Goal: Task Accomplishment & Management: Use online tool/utility

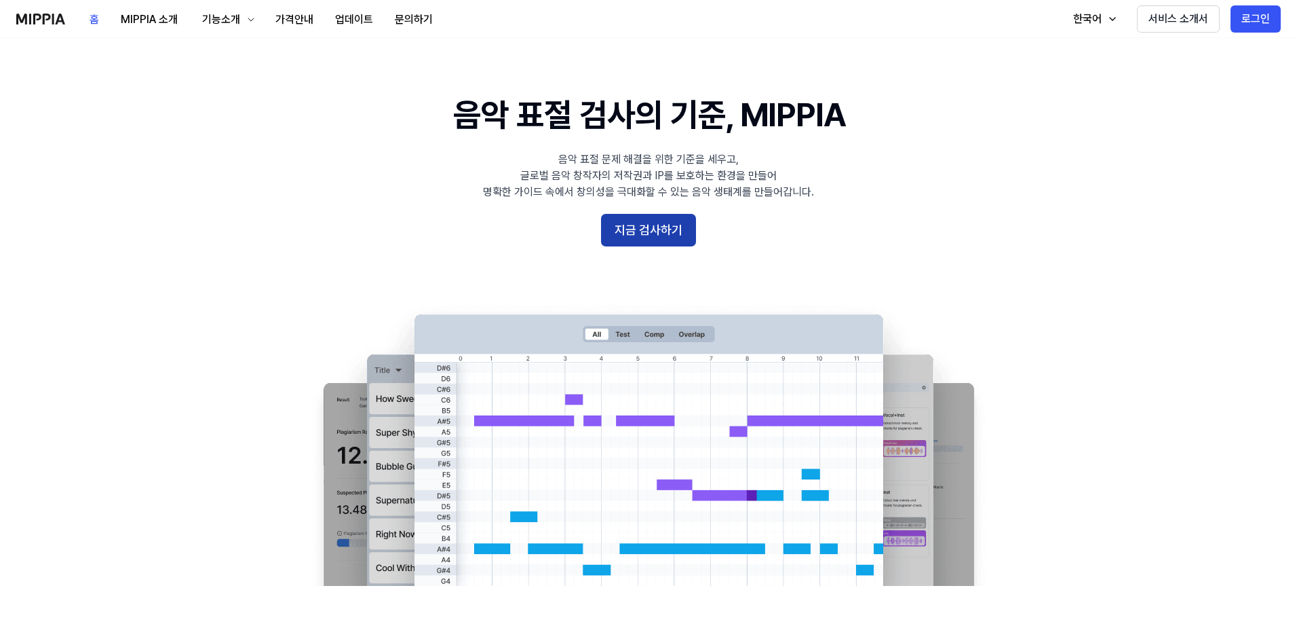
click at [659, 225] on button "지금 검사하기" at bounding box center [648, 230] width 95 height 33
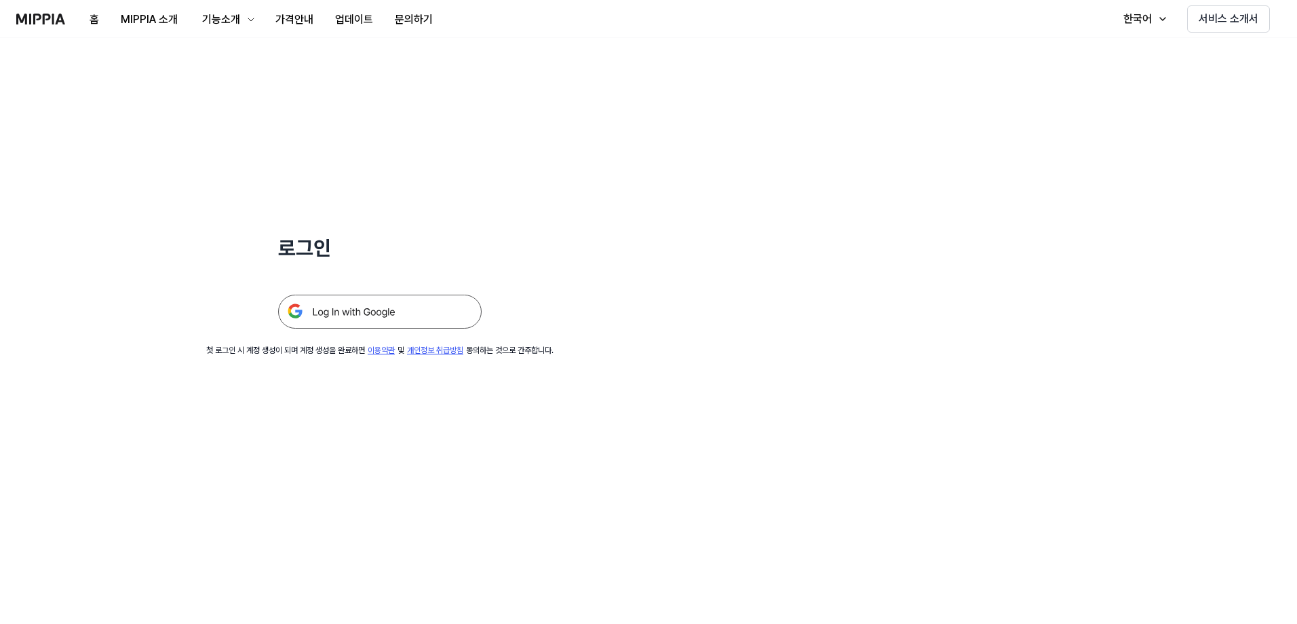
click at [417, 314] on img at bounding box center [380, 312] width 204 height 34
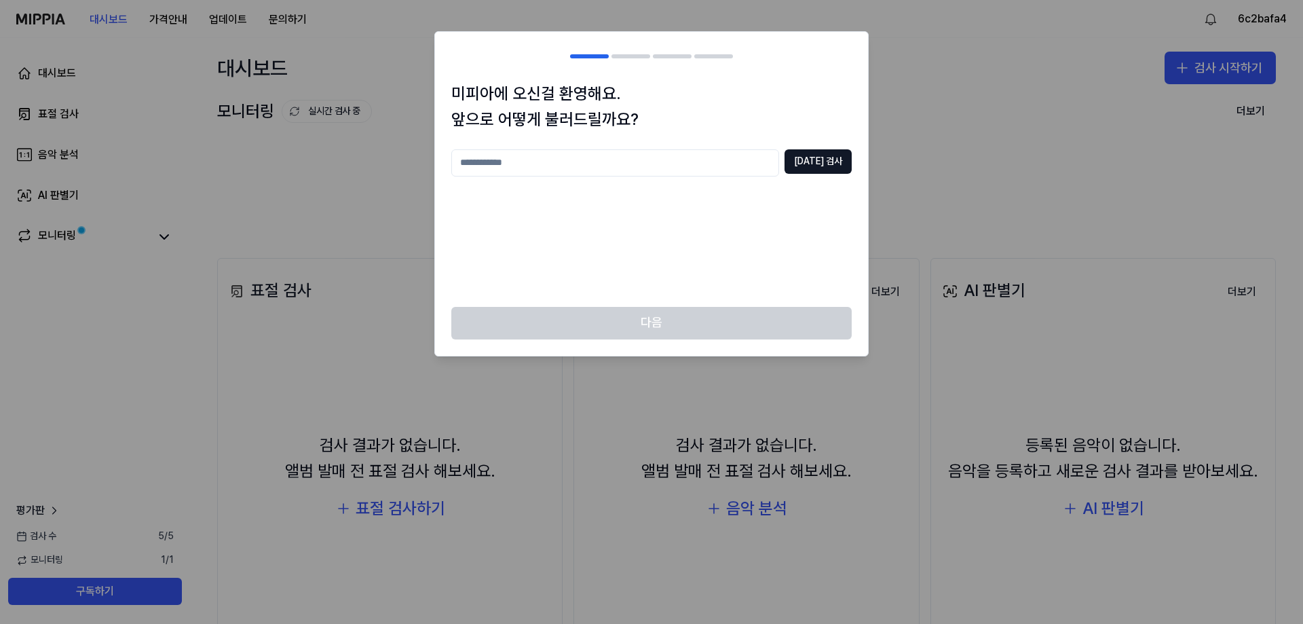
click at [713, 169] on input "text" at bounding box center [615, 162] width 328 height 27
type input "*"
type input "****"
click at [827, 164] on button "[DATE] 검사" at bounding box center [817, 161] width 67 height 24
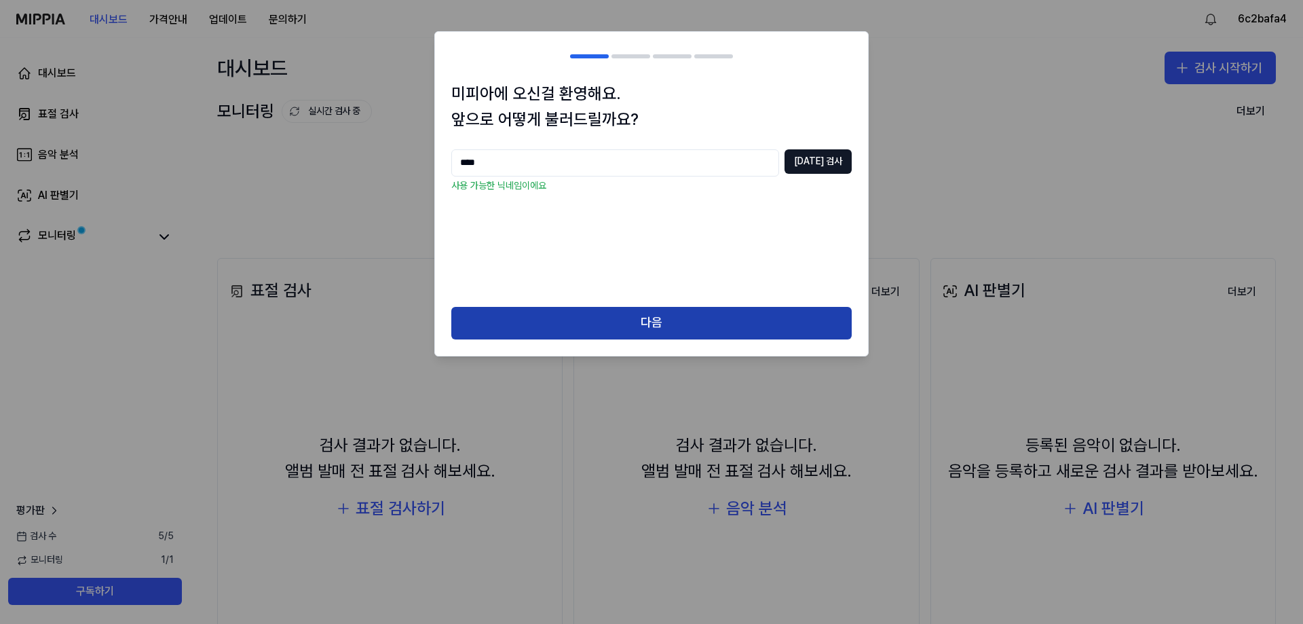
click at [670, 318] on button "다음" at bounding box center [651, 323] width 400 height 33
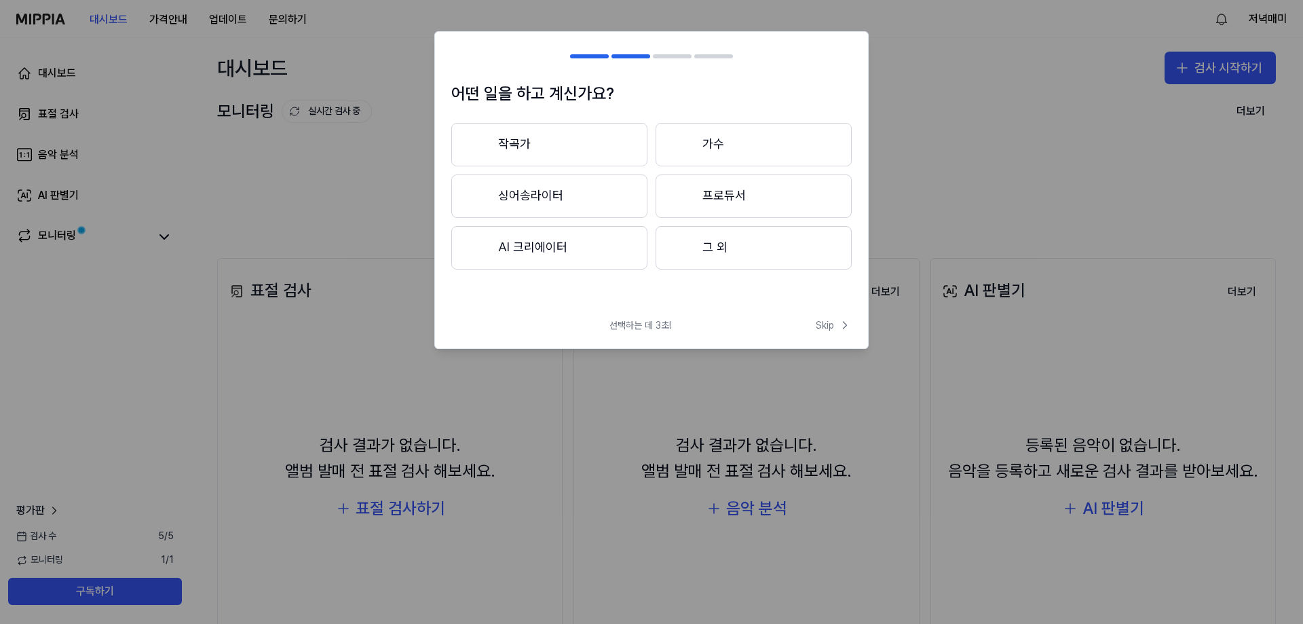
click at [565, 153] on button "작곡가" at bounding box center [549, 144] width 196 height 43
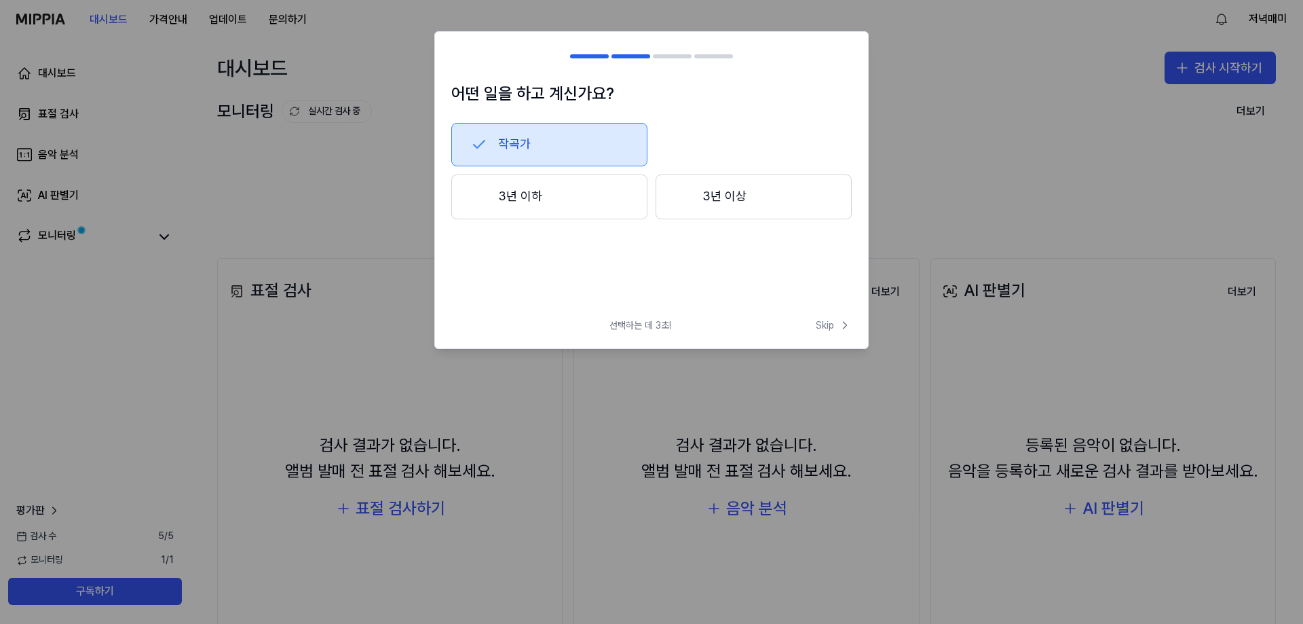
click at [577, 204] on button "3년 이하" at bounding box center [549, 196] width 196 height 45
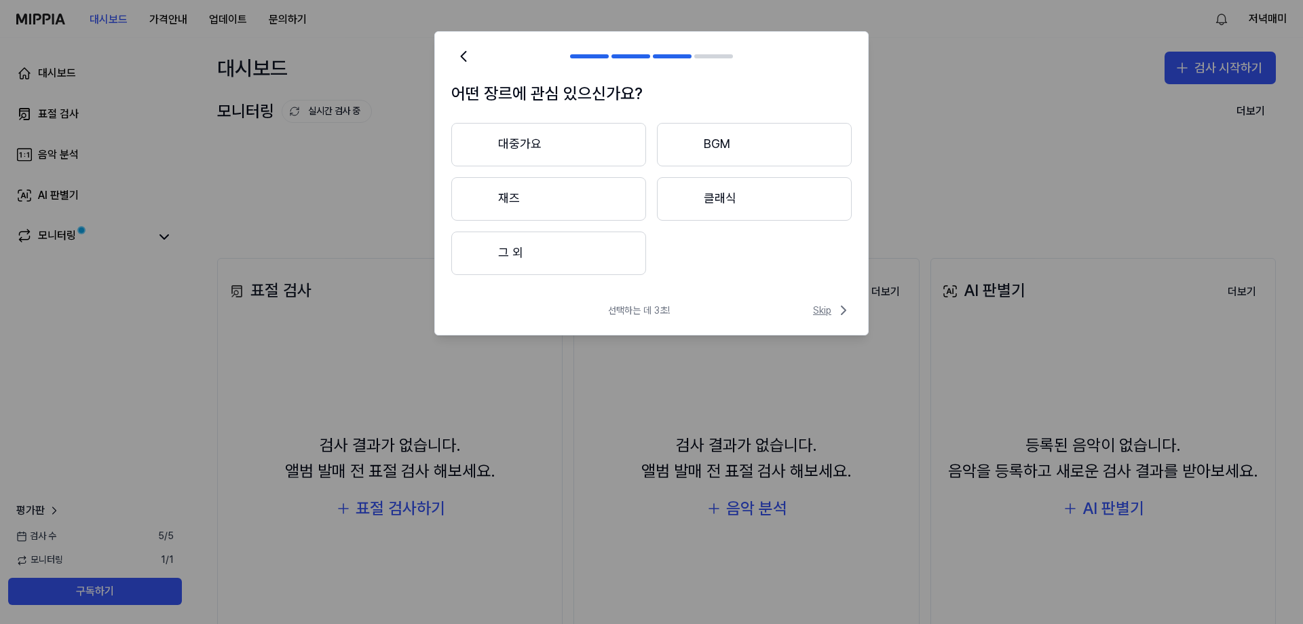
click at [829, 318] on span "Skip" at bounding box center [832, 310] width 39 height 16
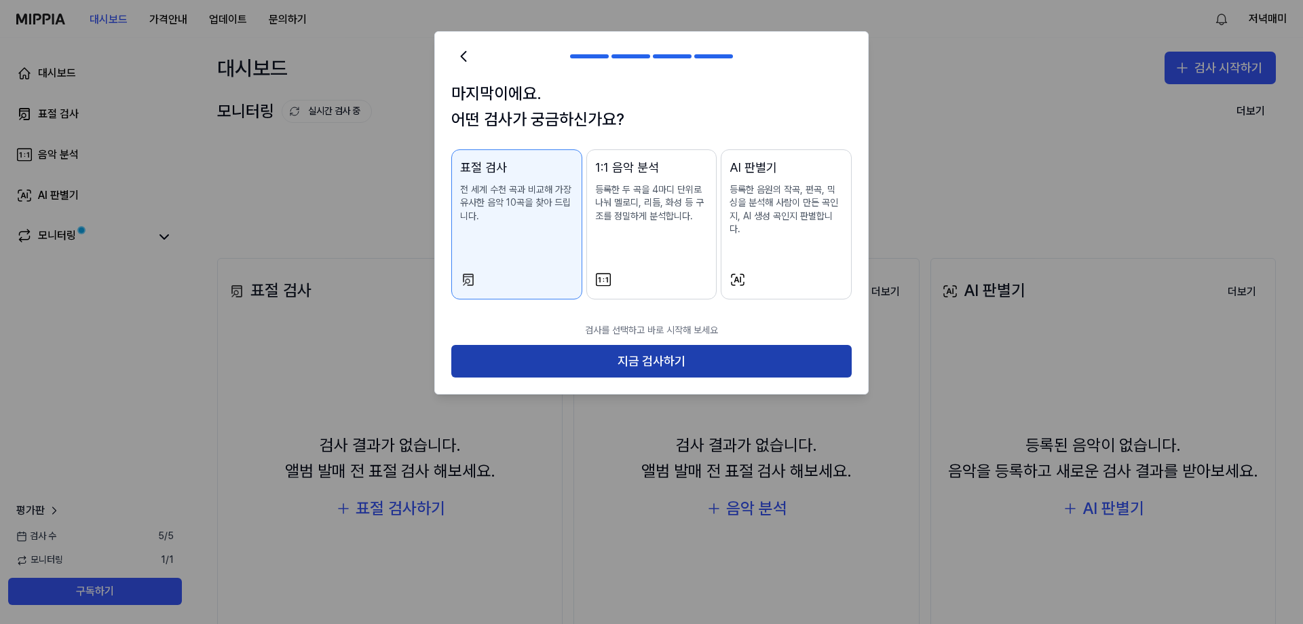
click at [660, 345] on button "지금 검사하기" at bounding box center [651, 361] width 400 height 33
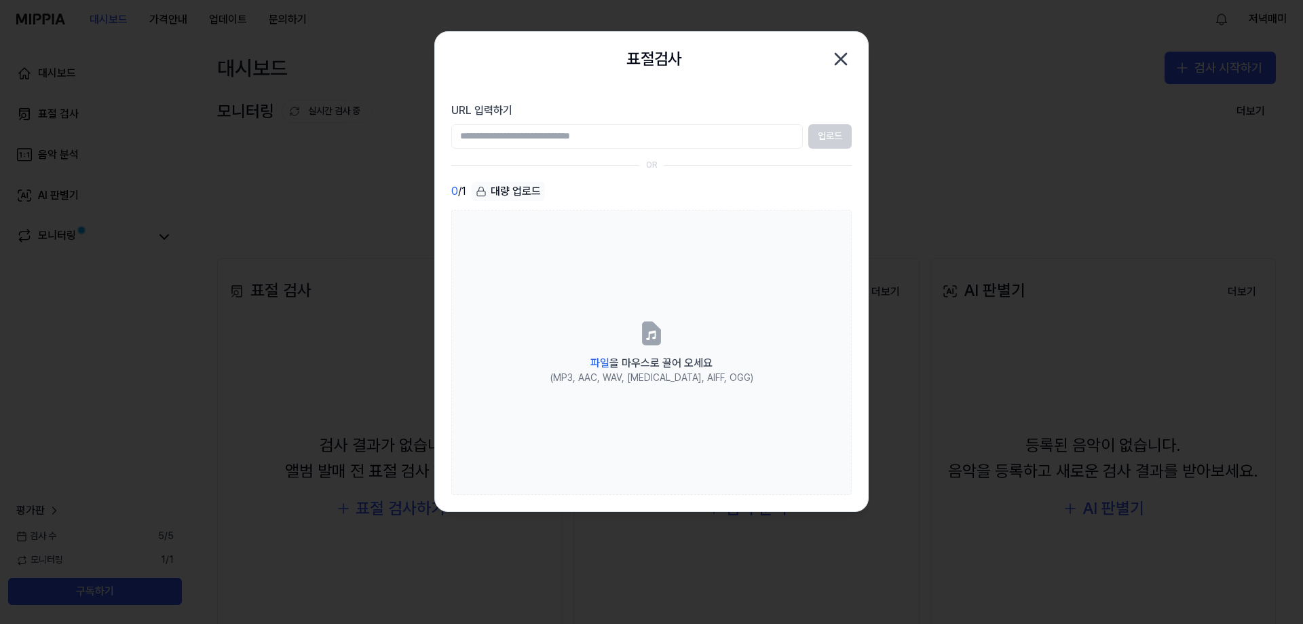
click at [643, 140] on input "URL 입력하기" at bounding box center [627, 136] width 352 height 24
paste input "**********"
type input "**********"
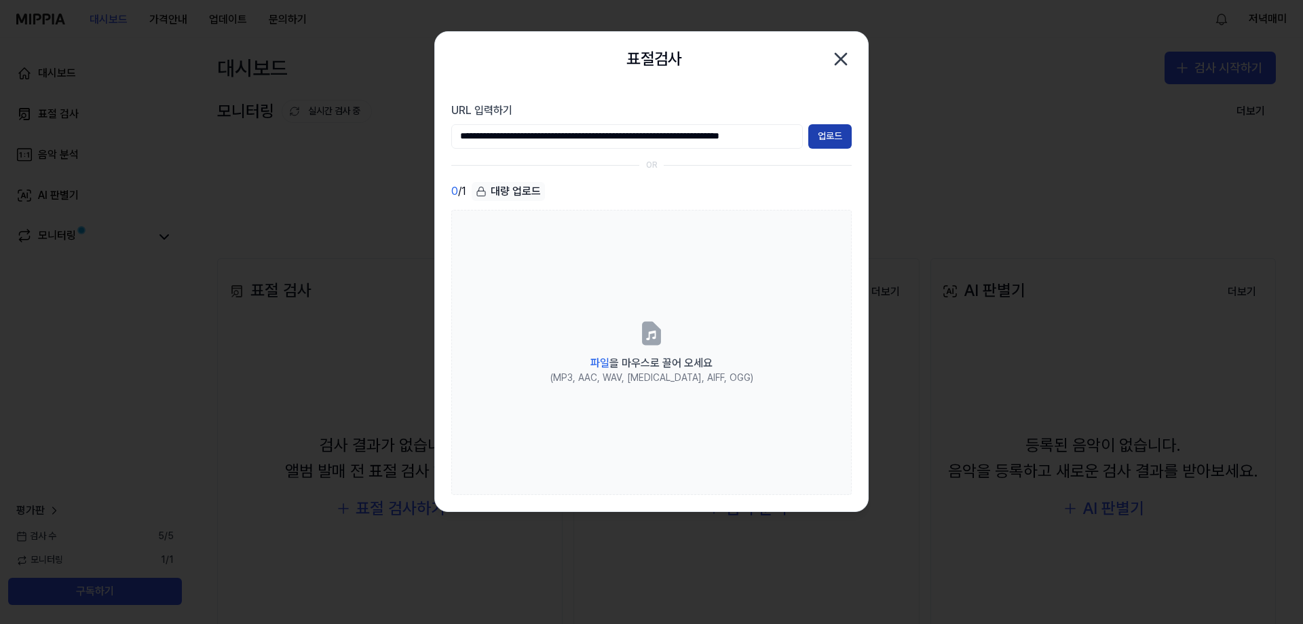
click at [820, 139] on button "업로드" at bounding box center [829, 136] width 43 height 24
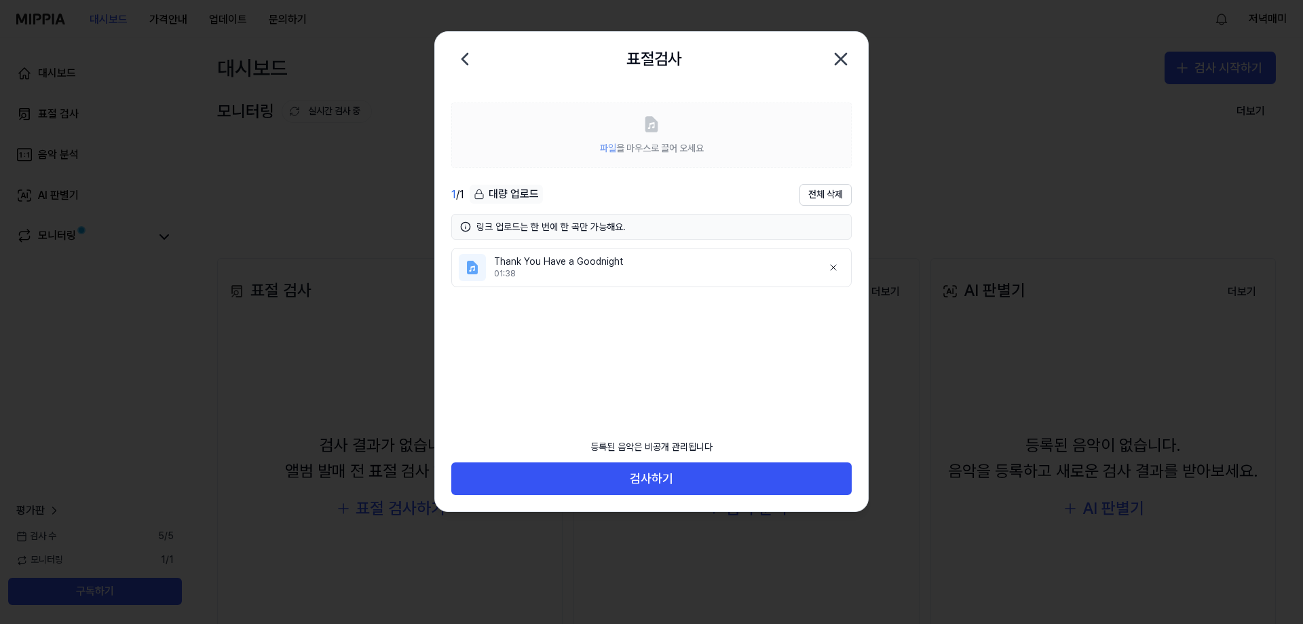
click at [561, 269] on div "01:38" at bounding box center [653, 274] width 318 height 12
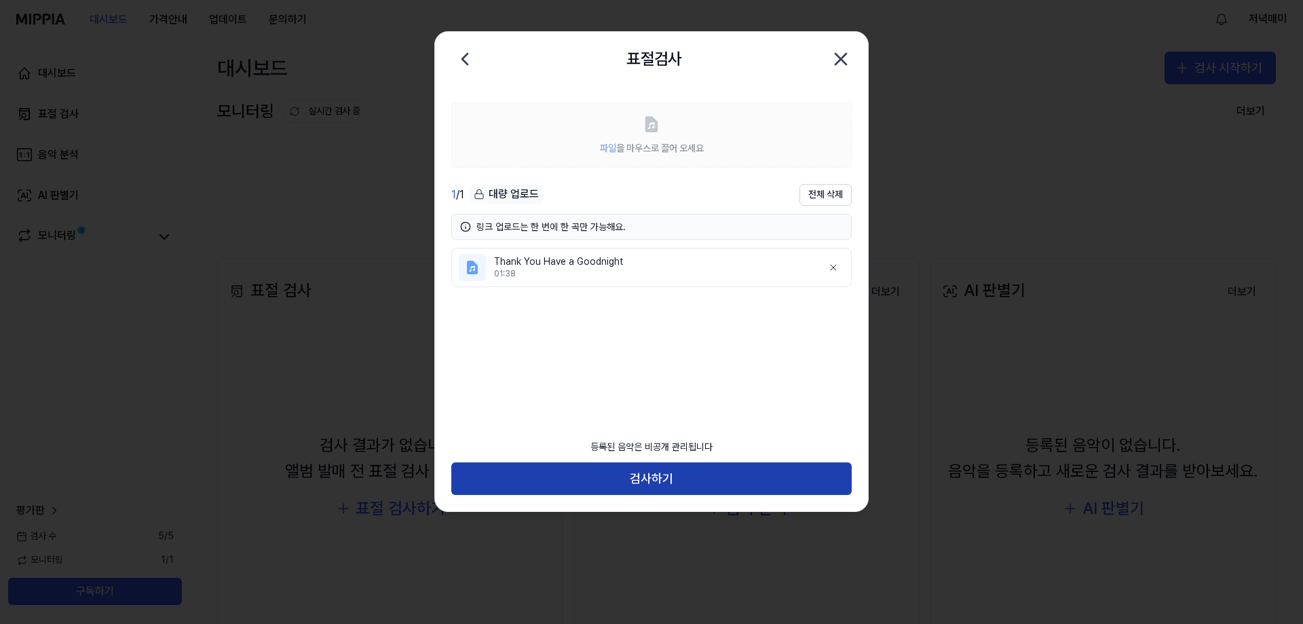
click at [668, 473] on button "검사하기" at bounding box center [651, 478] width 400 height 33
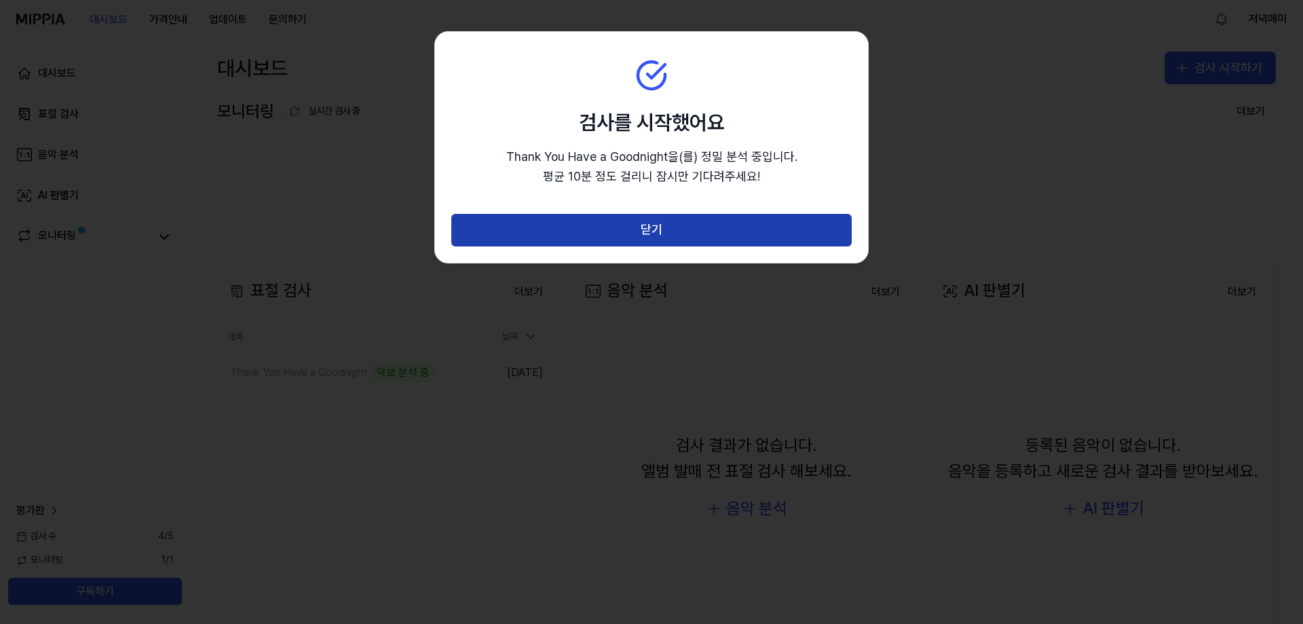
click at [640, 221] on button "닫기" at bounding box center [651, 230] width 400 height 33
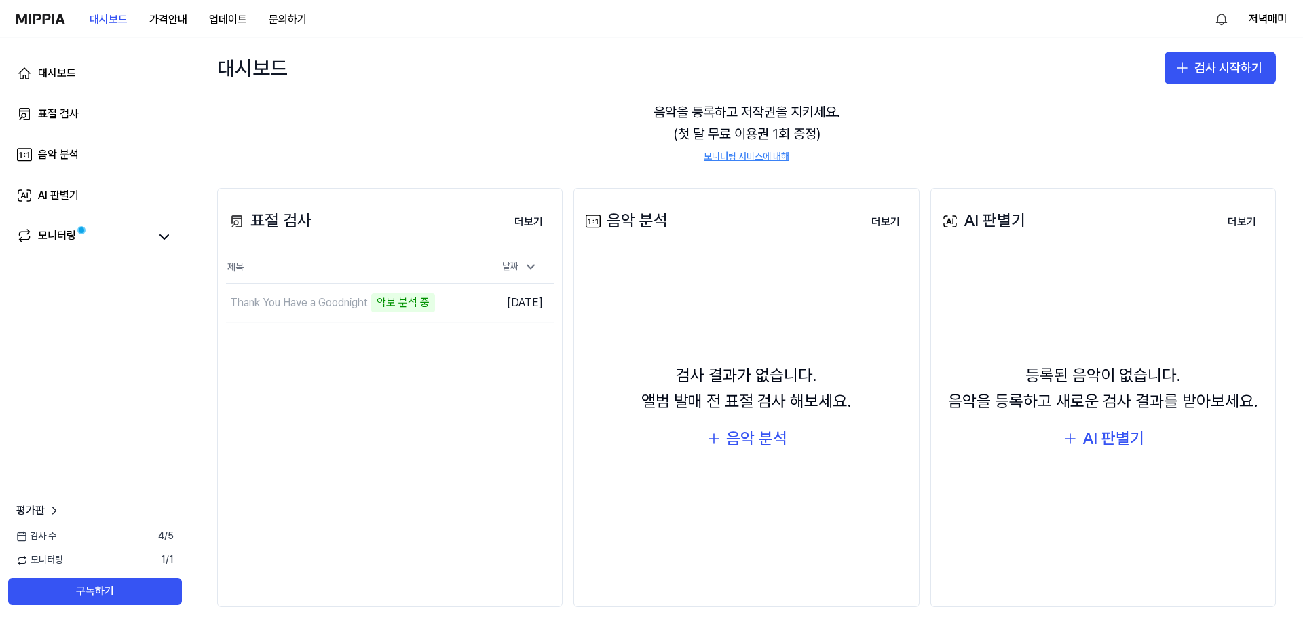
scroll to position [80, 0]
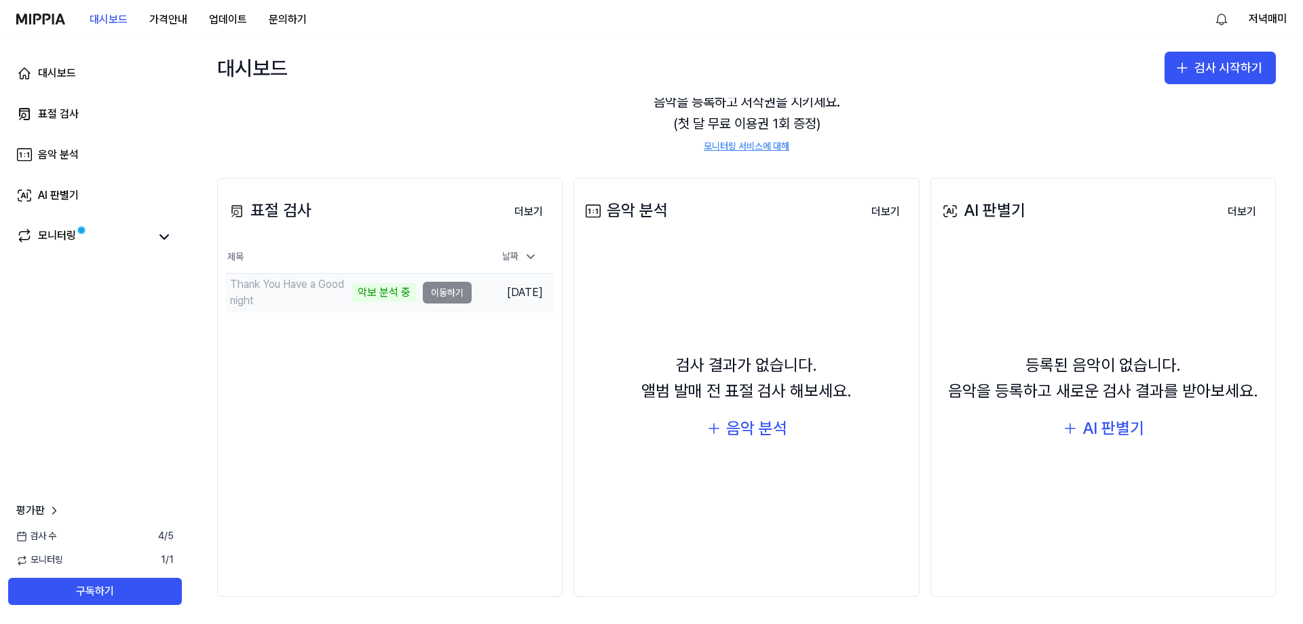
click at [373, 294] on div "악보 분석 중" at bounding box center [384, 292] width 64 height 19
click at [454, 292] on td "Thank You Have a Goodnight 악보 분석 중 이동하기" at bounding box center [349, 292] width 246 height 38
click at [493, 252] on div "날짜" at bounding box center [512, 257] width 60 height 22
click at [515, 254] on div "날짜" at bounding box center [520, 257] width 46 height 22
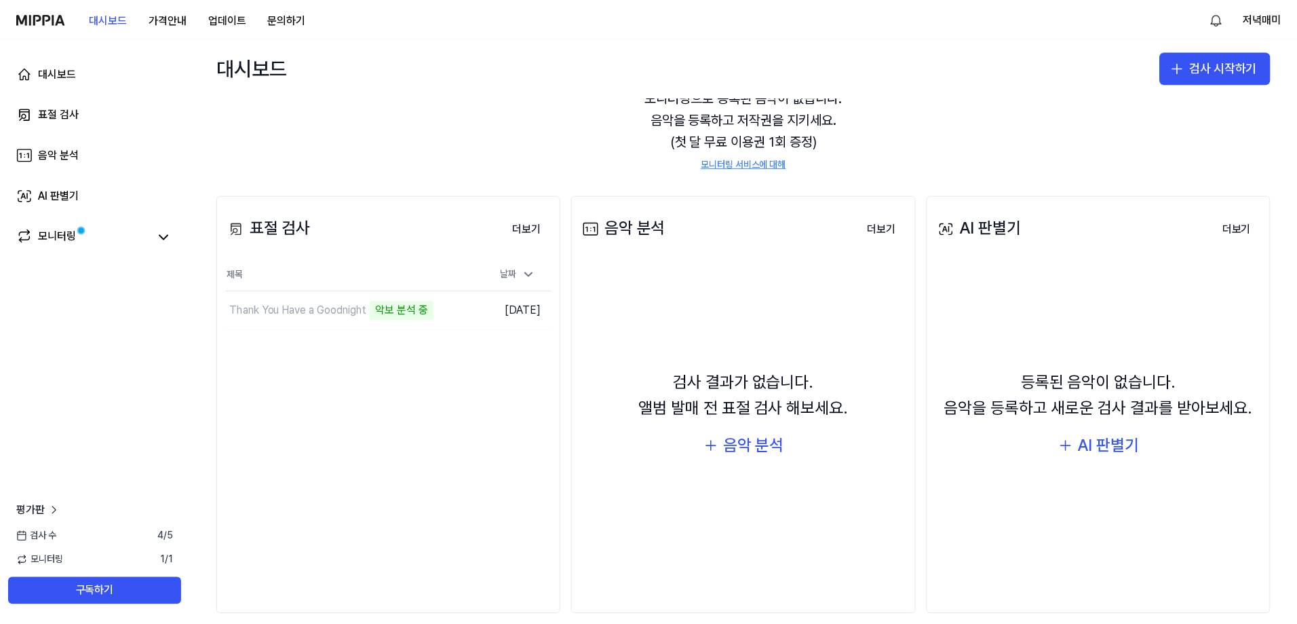
scroll to position [68, 0]
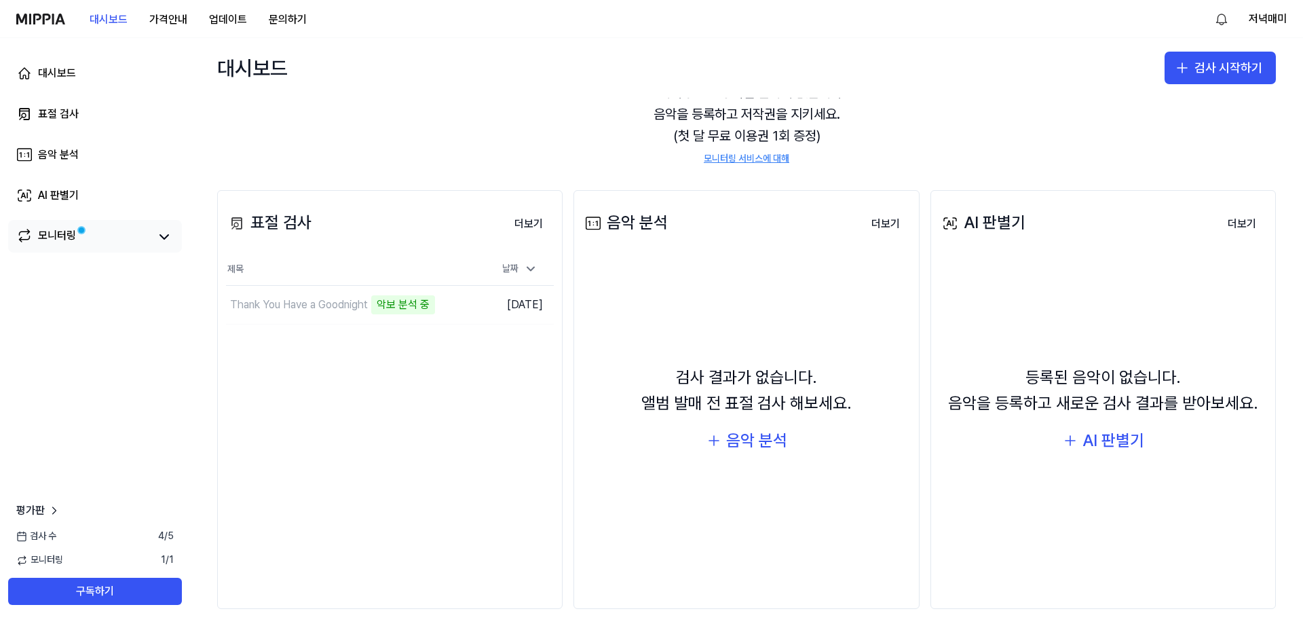
click at [125, 244] on link "모니터링" at bounding box center [82, 236] width 133 height 19
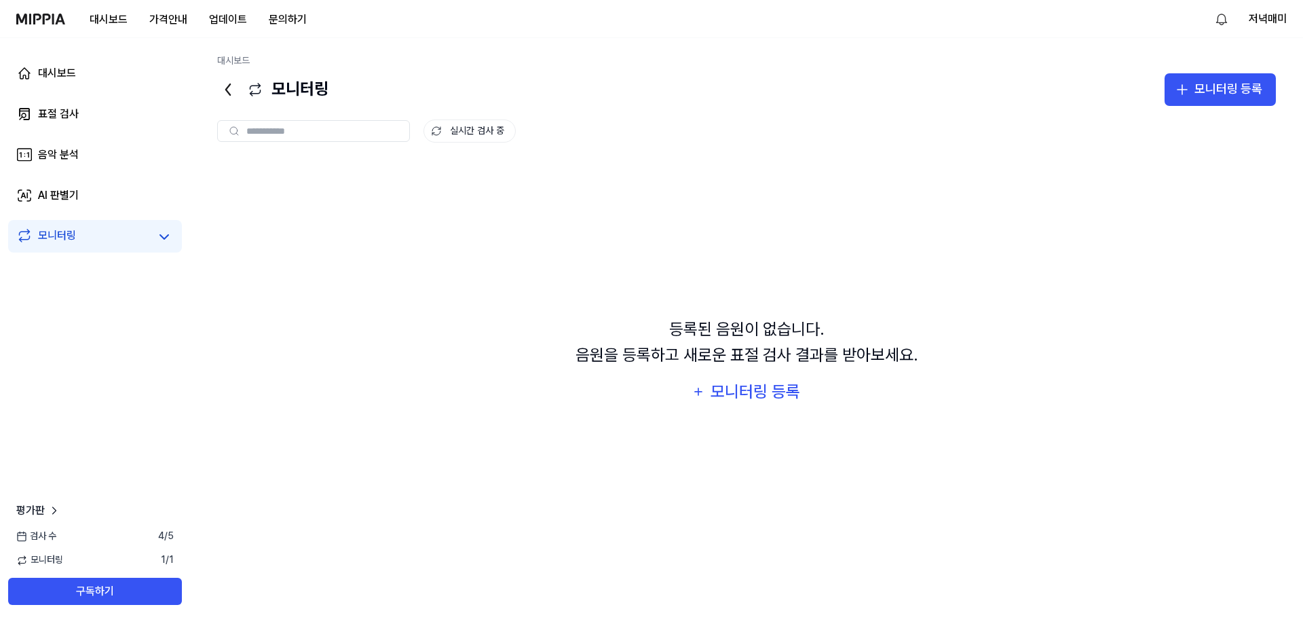
click at [125, 244] on link "모니터링" at bounding box center [82, 236] width 133 height 19
click at [81, 81] on link "대시보드" at bounding box center [95, 73] width 174 height 33
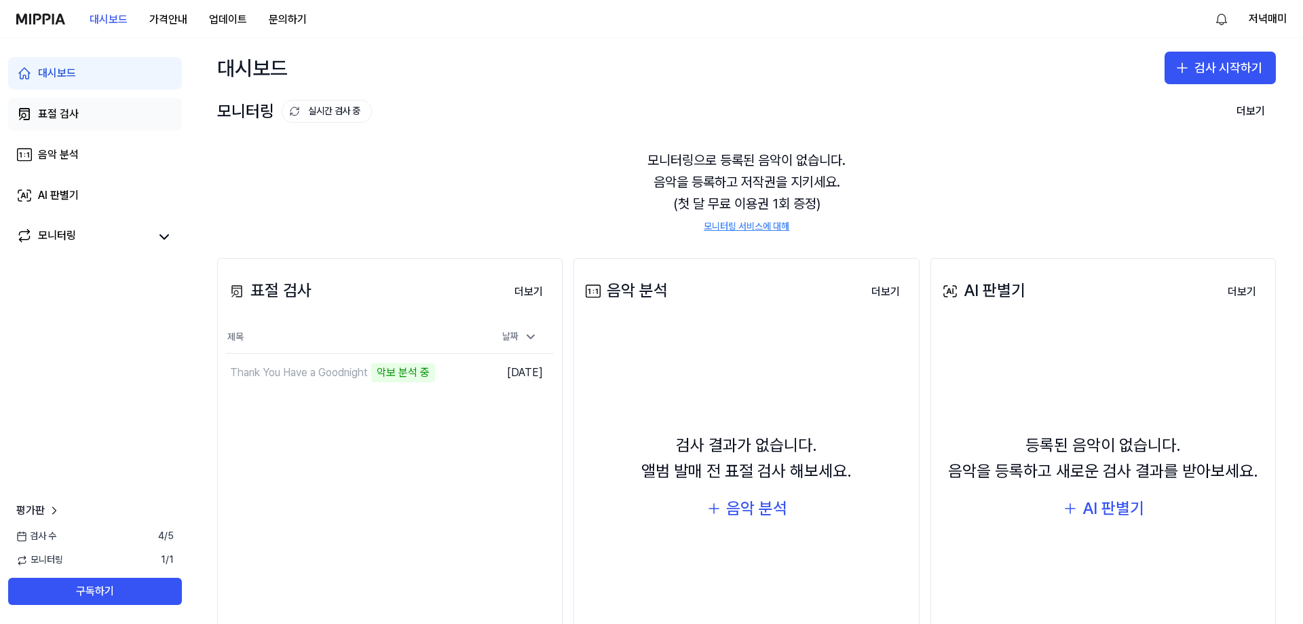
click at [76, 113] on div "표절 검사" at bounding box center [58, 114] width 41 height 16
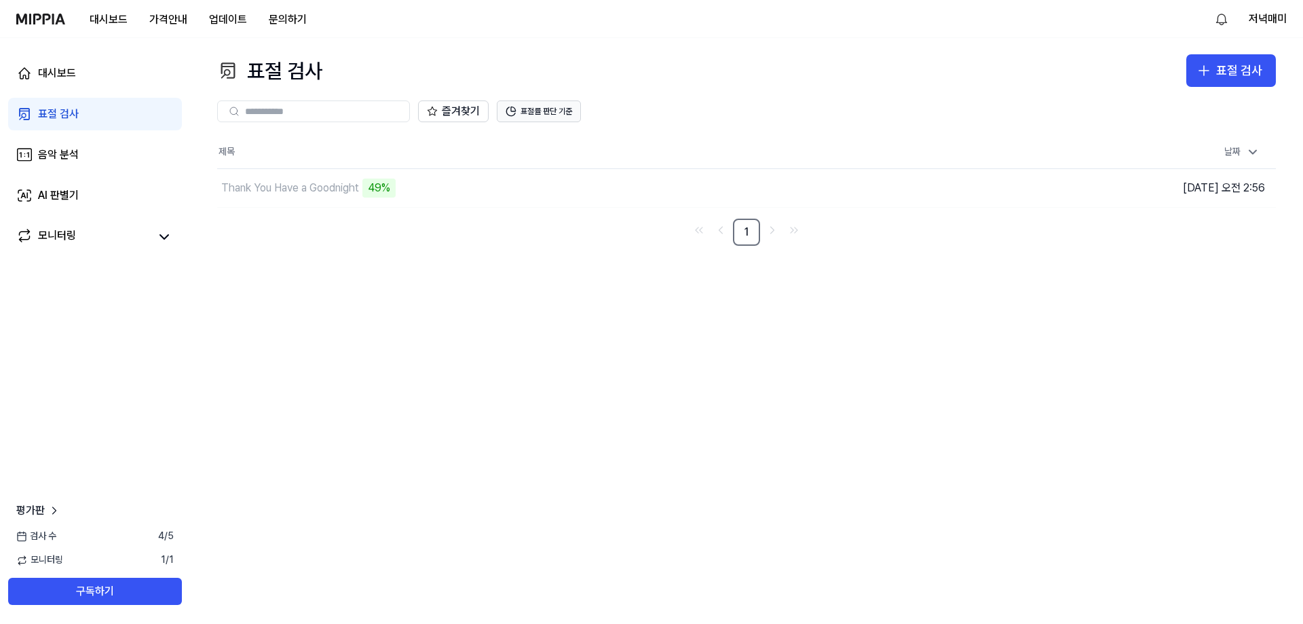
click at [524, 122] on div "즐겨찾기 표절률 판단 기준" at bounding box center [746, 111] width 1059 height 49
click at [527, 117] on button "표절률 판단 기준" at bounding box center [539, 111] width 84 height 22
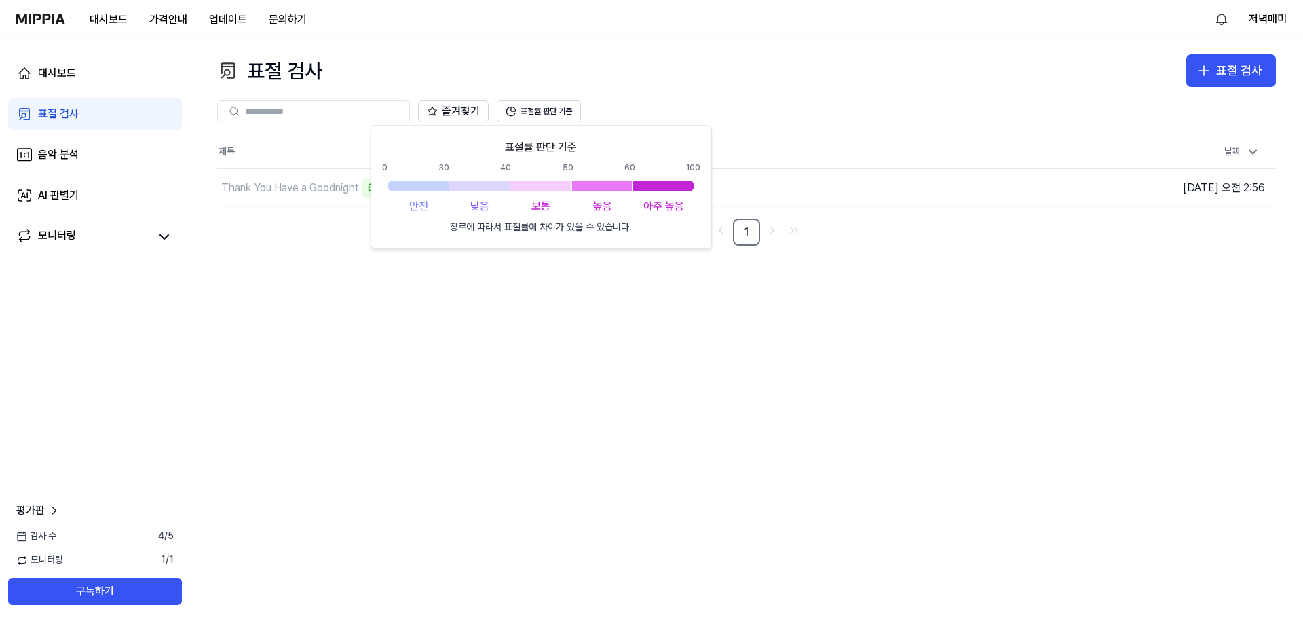
click at [592, 69] on div "표절 검사 표절 검사" at bounding box center [746, 70] width 1059 height 33
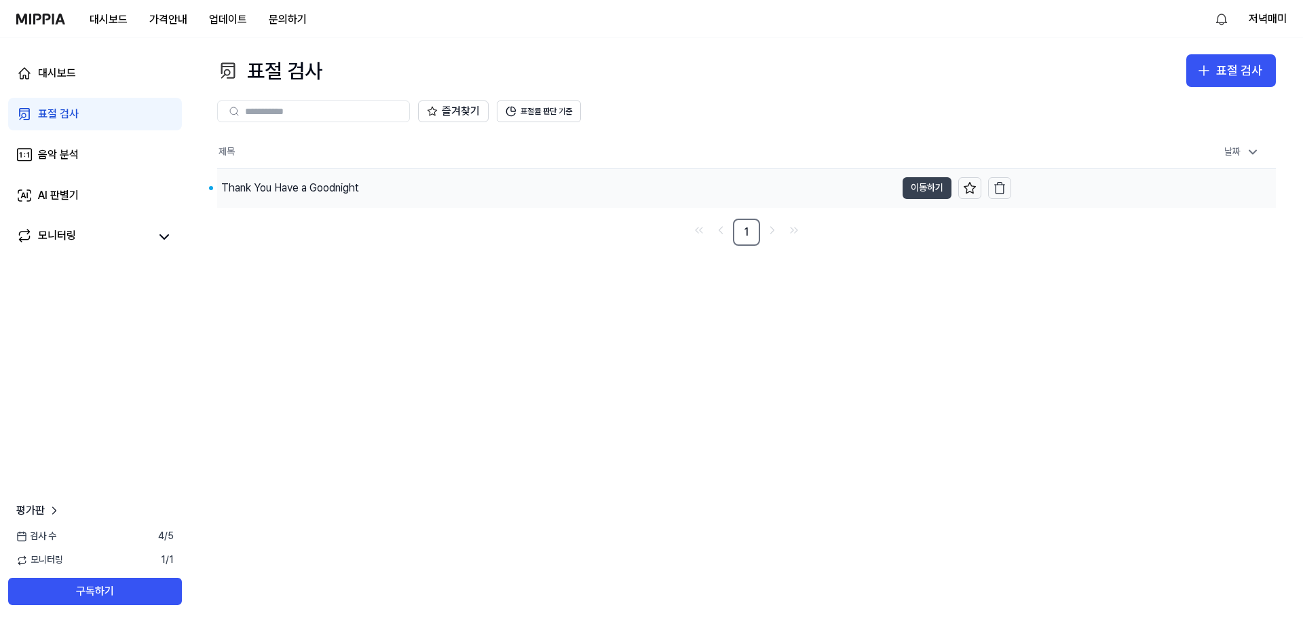
click at [924, 193] on button "이동하기" at bounding box center [927, 188] width 49 height 22
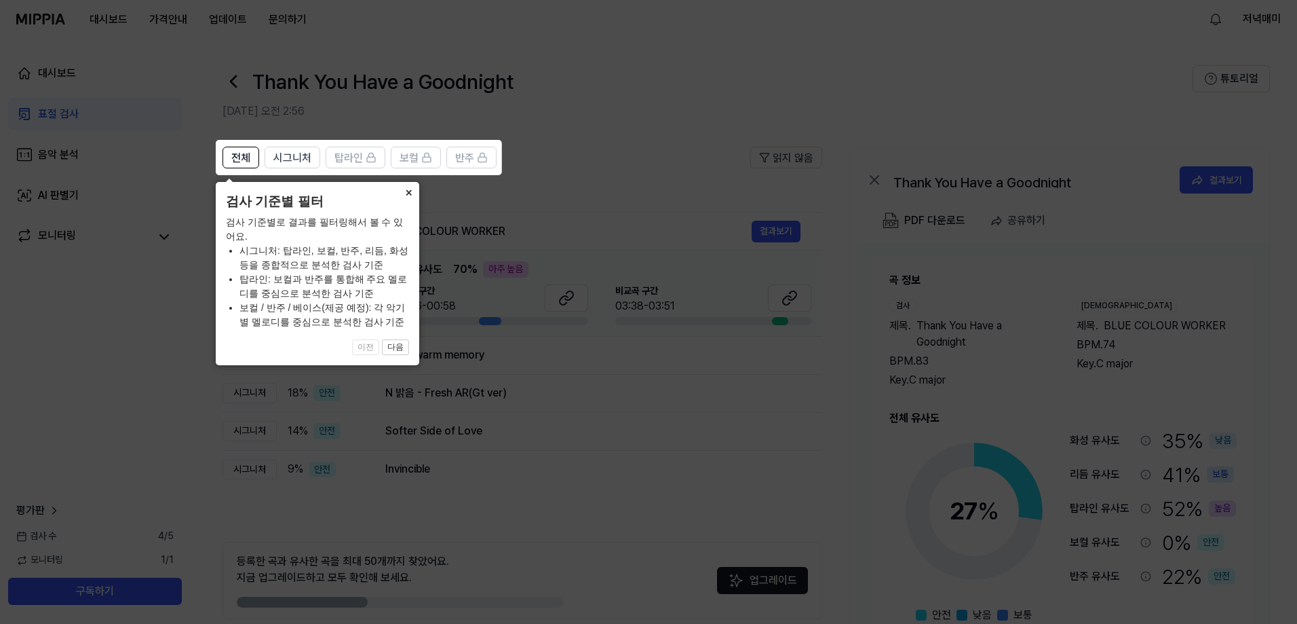
click at [411, 195] on button "×" at bounding box center [409, 191] width 22 height 19
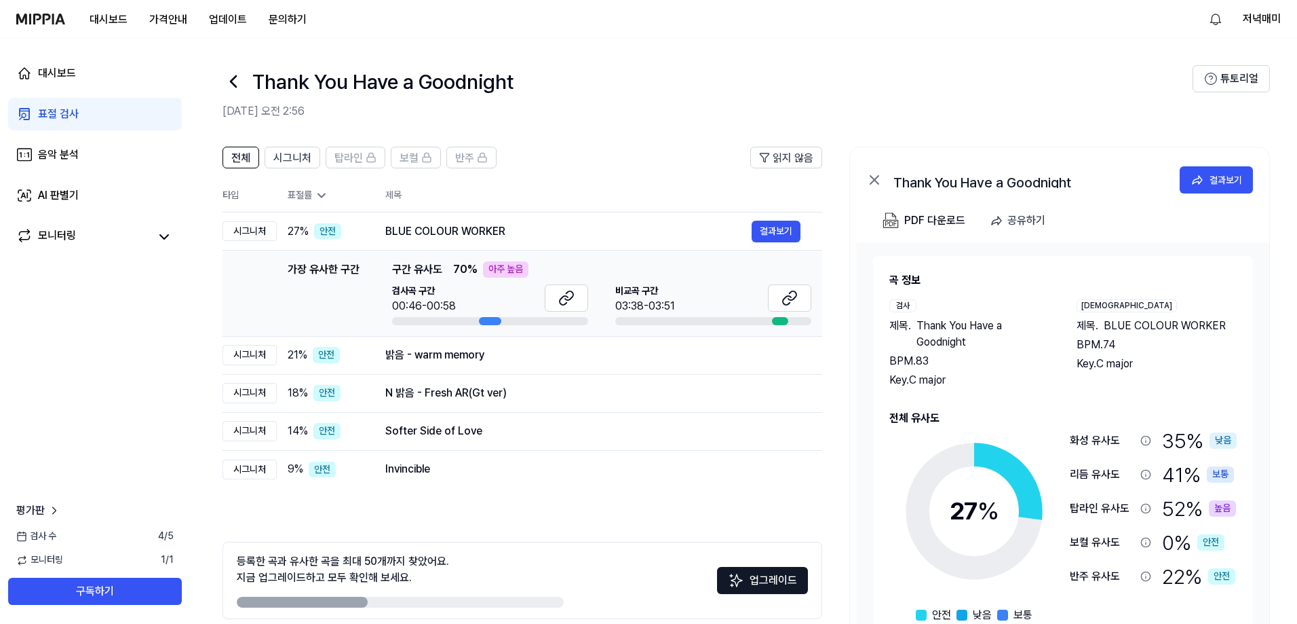
click at [530, 187] on th "제목" at bounding box center [603, 195] width 437 height 33
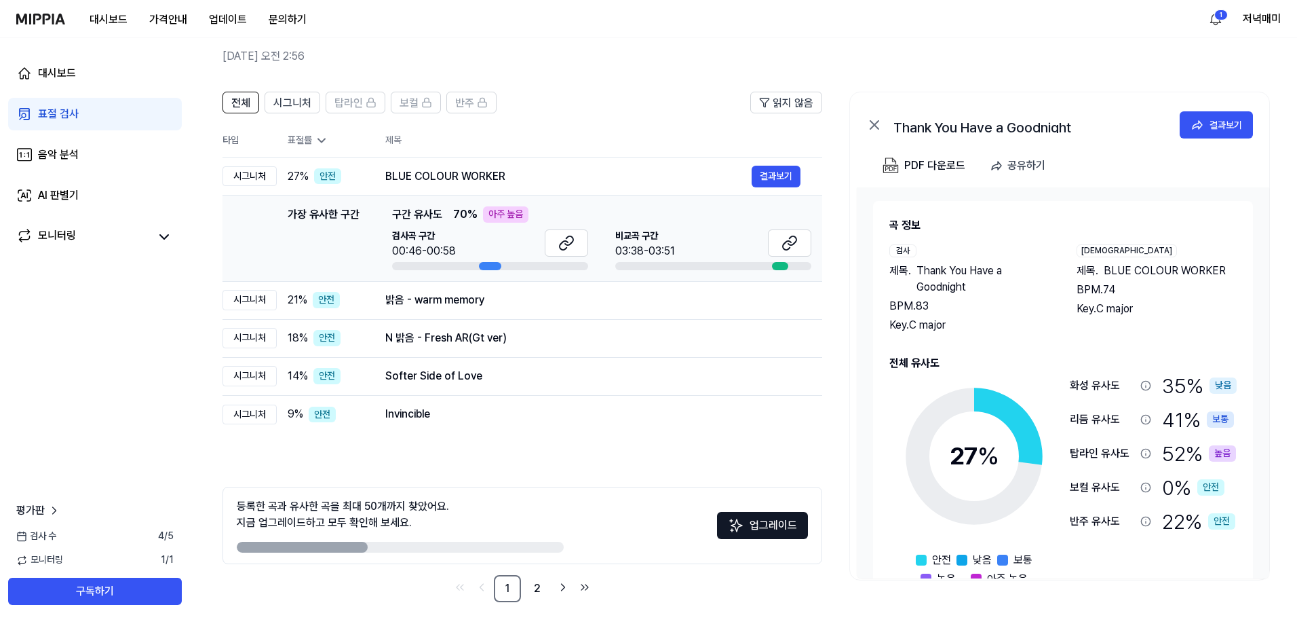
scroll to position [60, 0]
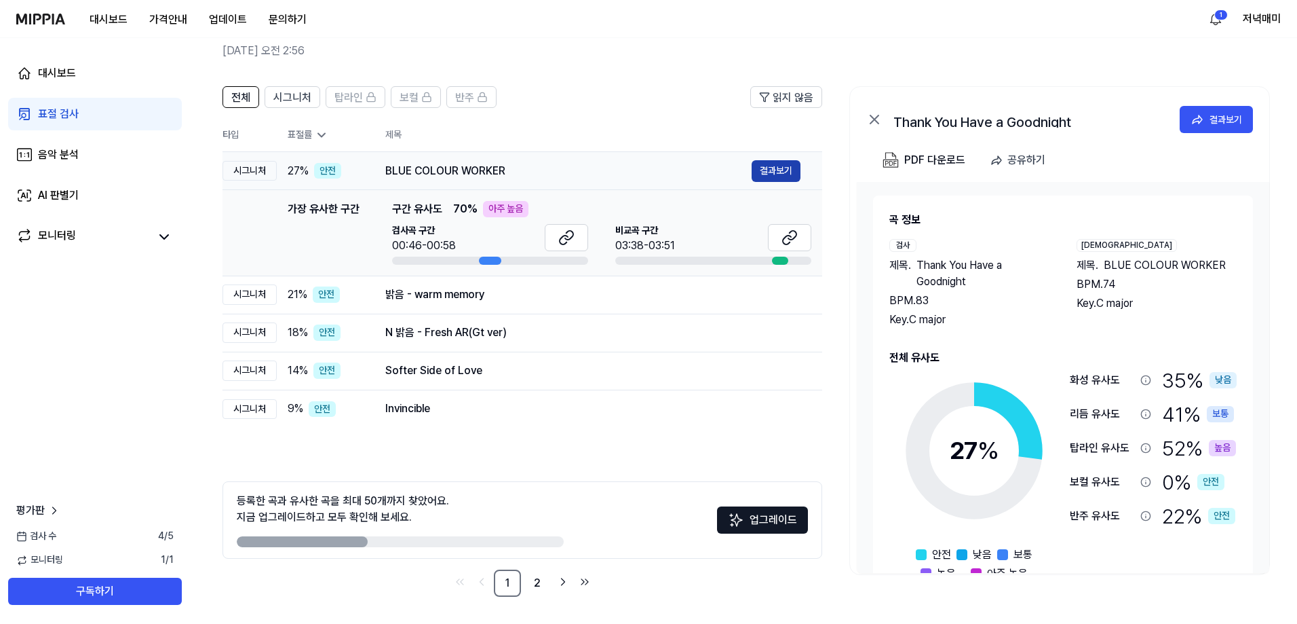
click at [761, 172] on button "결과보기" at bounding box center [776, 171] width 49 height 22
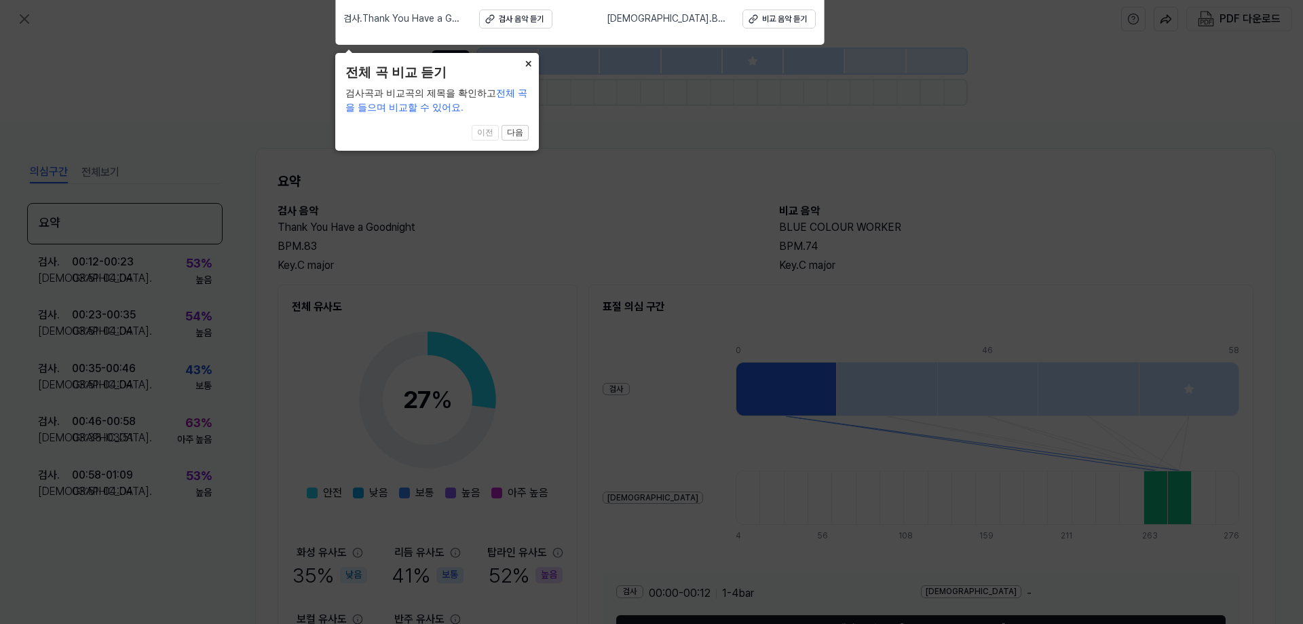
click at [531, 67] on button "×" at bounding box center [528, 62] width 22 height 19
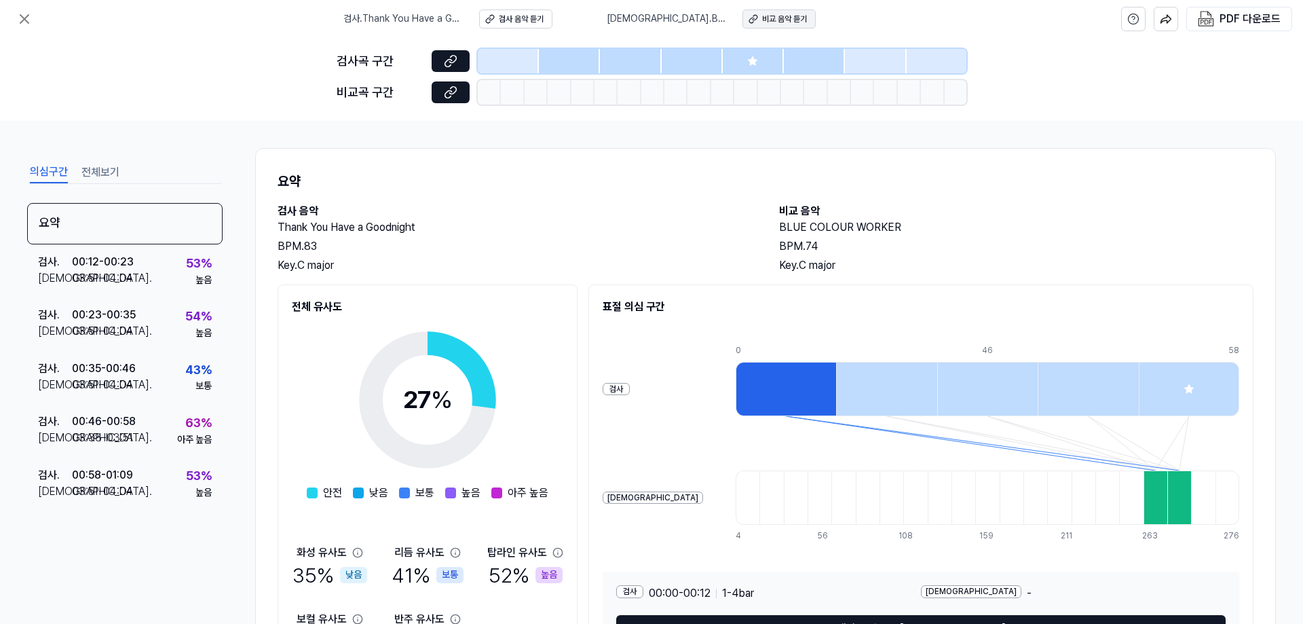
click at [782, 18] on div "비교 음악 듣기" at bounding box center [784, 20] width 45 height 12
click at [487, 58] on div at bounding box center [508, 61] width 61 height 24
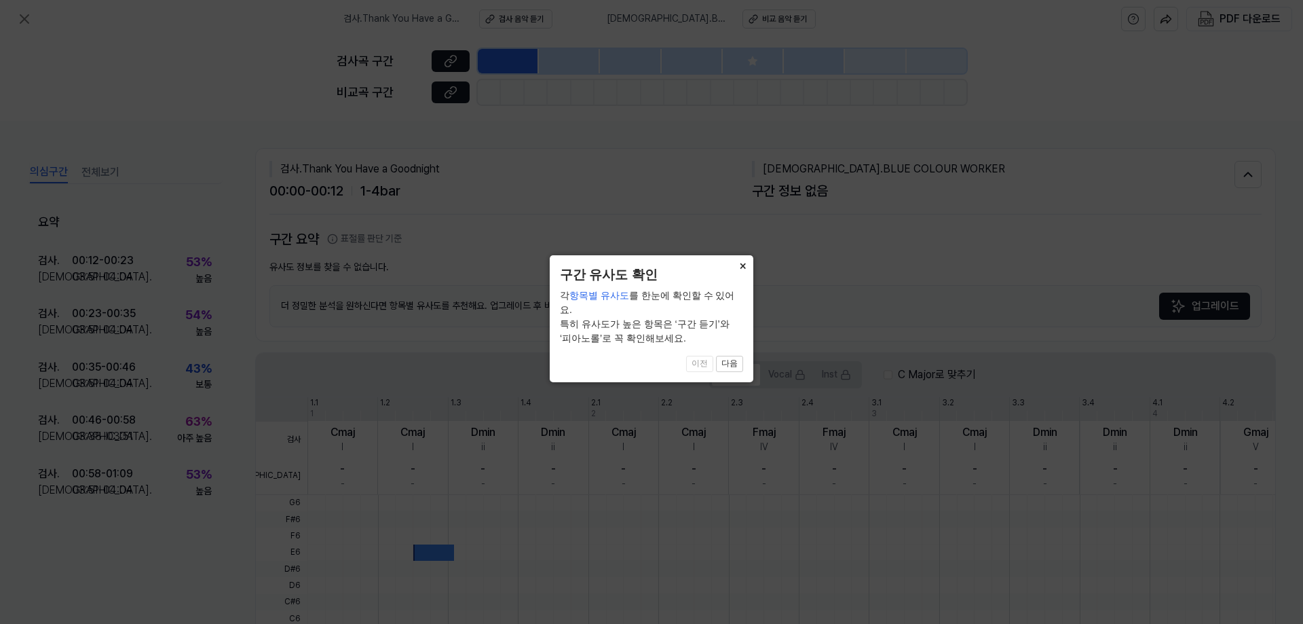
click at [744, 272] on button "×" at bounding box center [743, 264] width 22 height 19
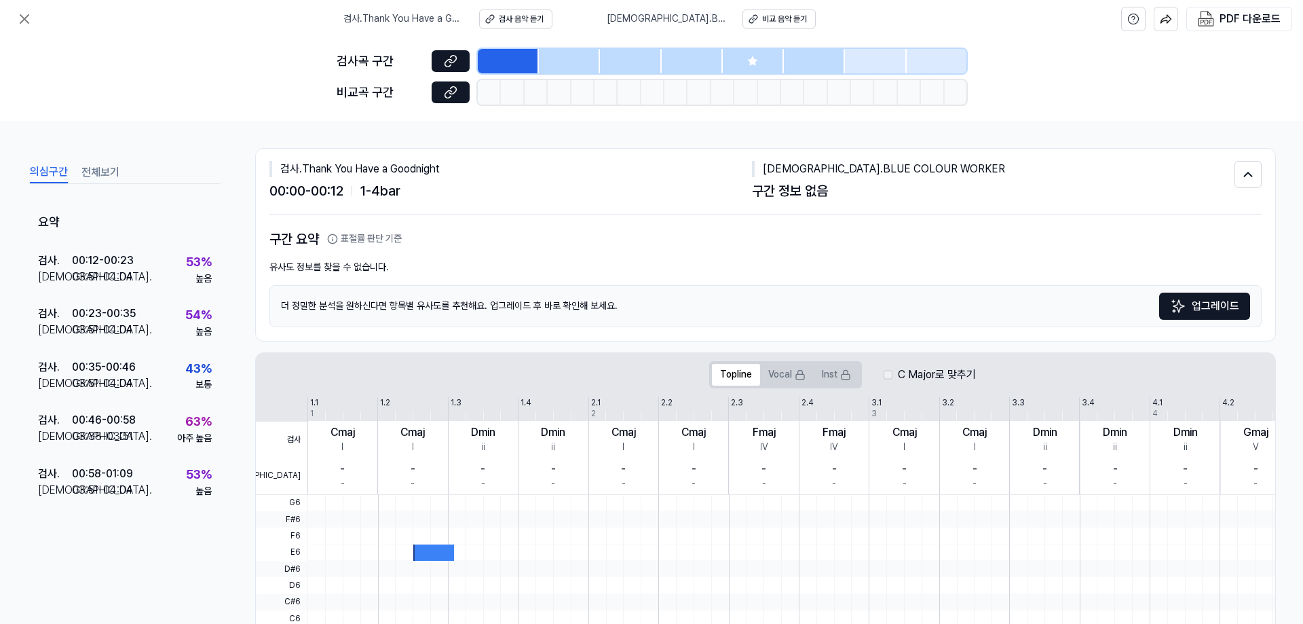
click at [479, 191] on div "00:00 - 00:12 1 - 4 bar" at bounding box center [510, 191] width 482 height 22
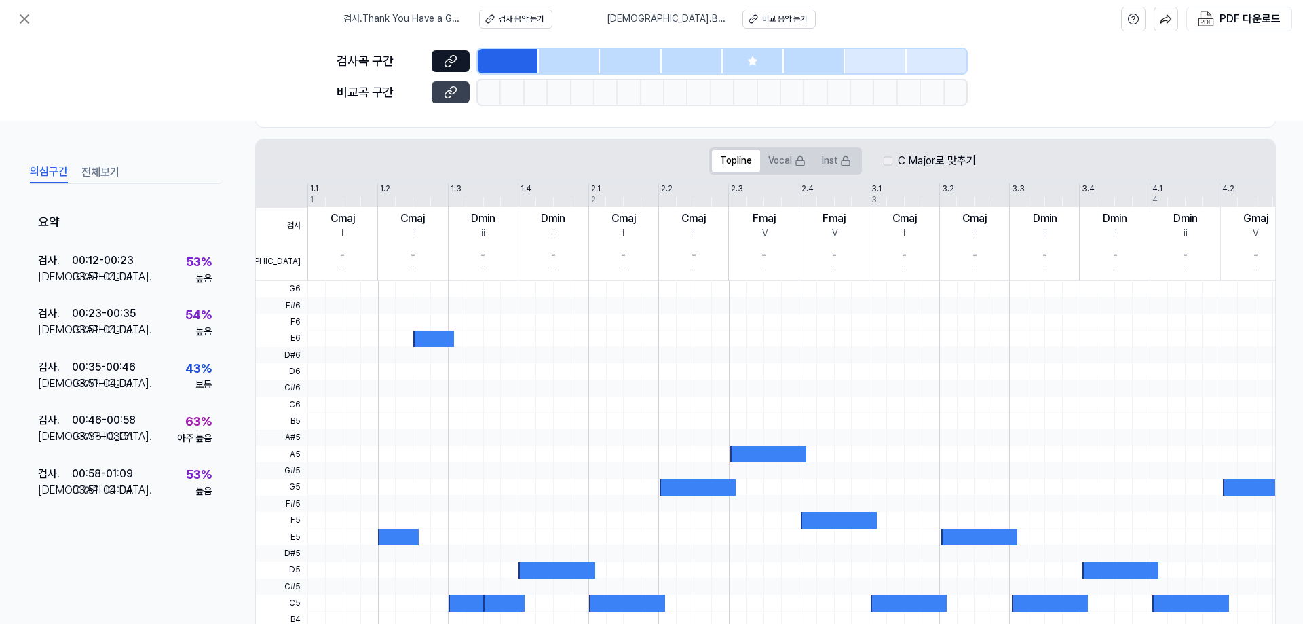
scroll to position [211, 0]
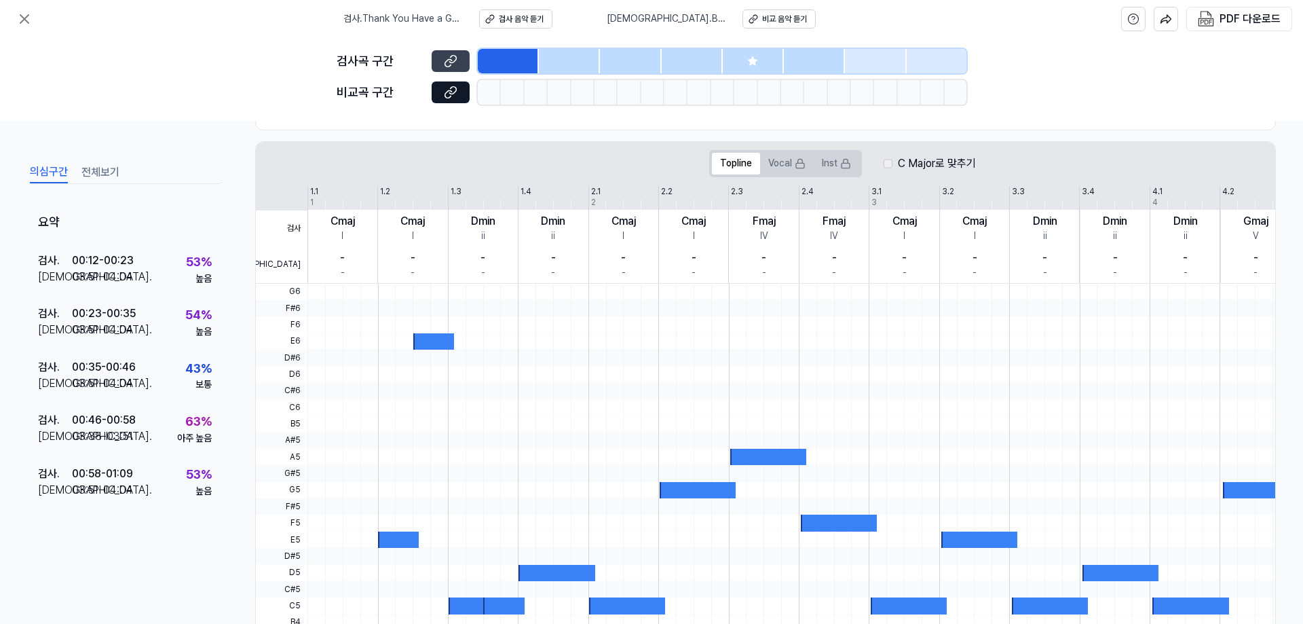
click at [462, 67] on button at bounding box center [451, 61] width 38 height 22
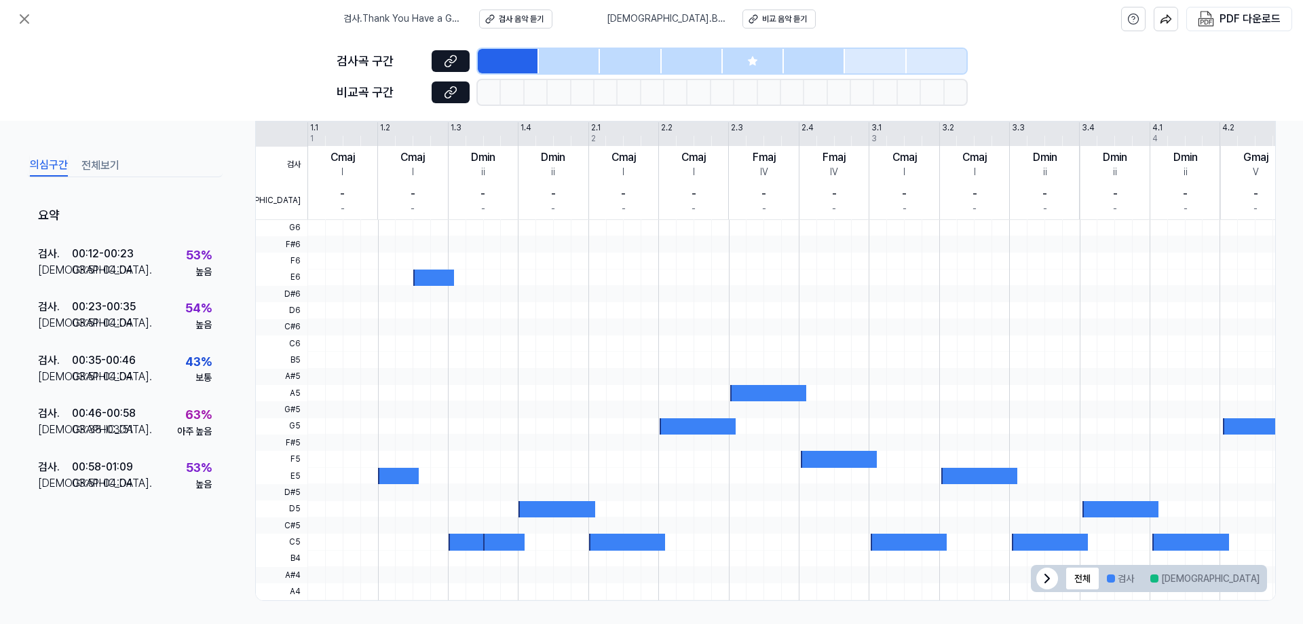
scroll to position [279, 0]
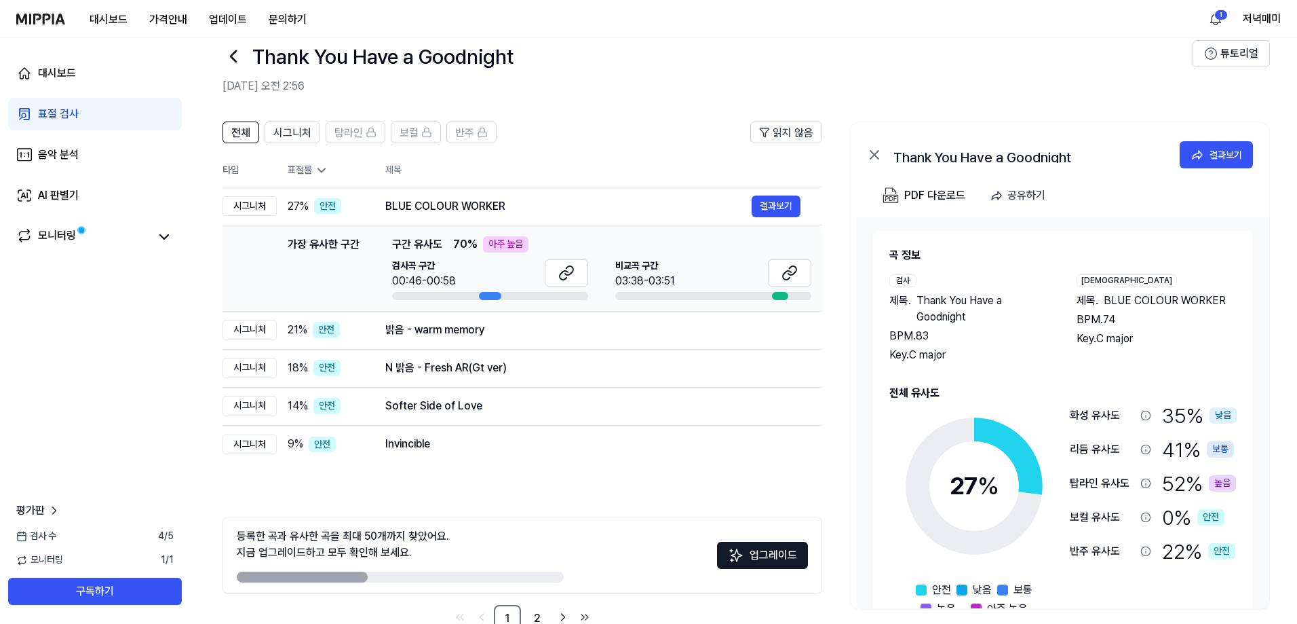
scroll to position [60, 0]
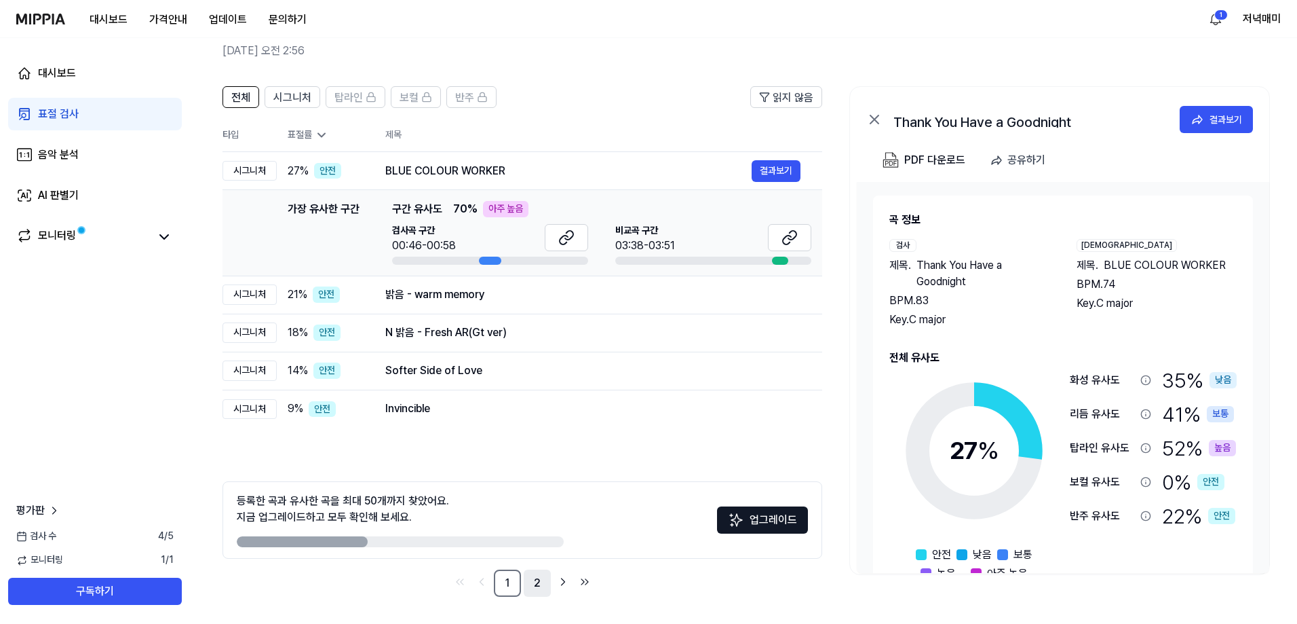
click at [538, 589] on link "2" at bounding box center [537, 582] width 27 height 27
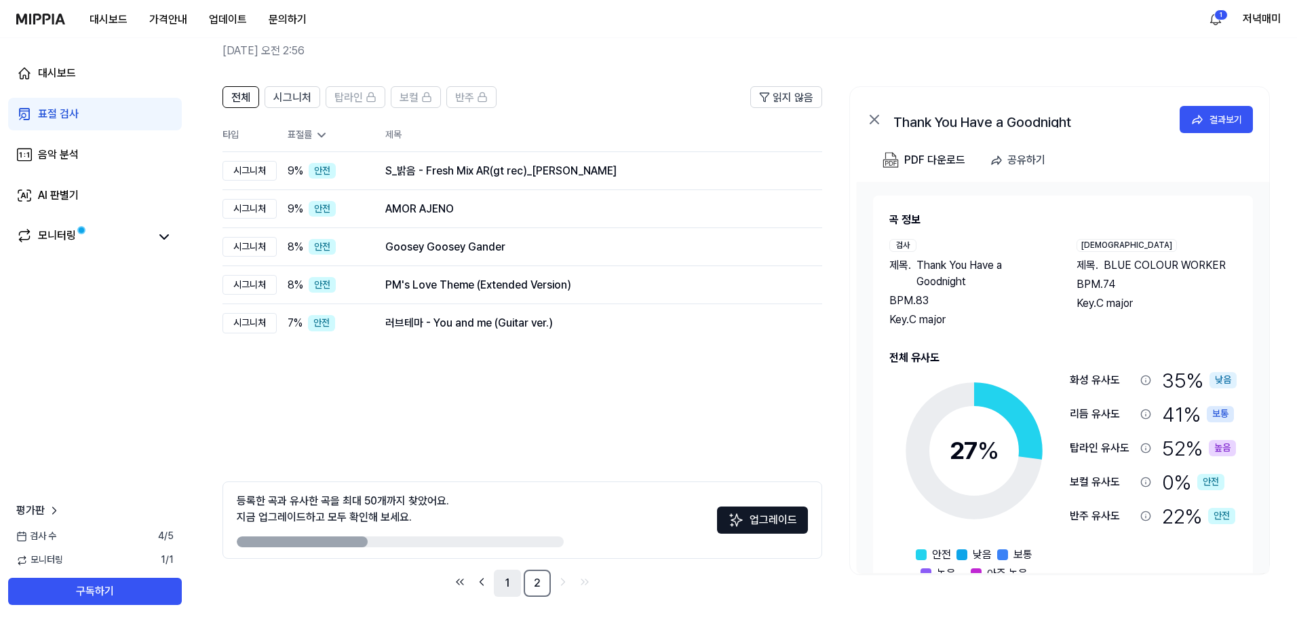
click at [504, 582] on link "1" at bounding box center [507, 582] width 27 height 27
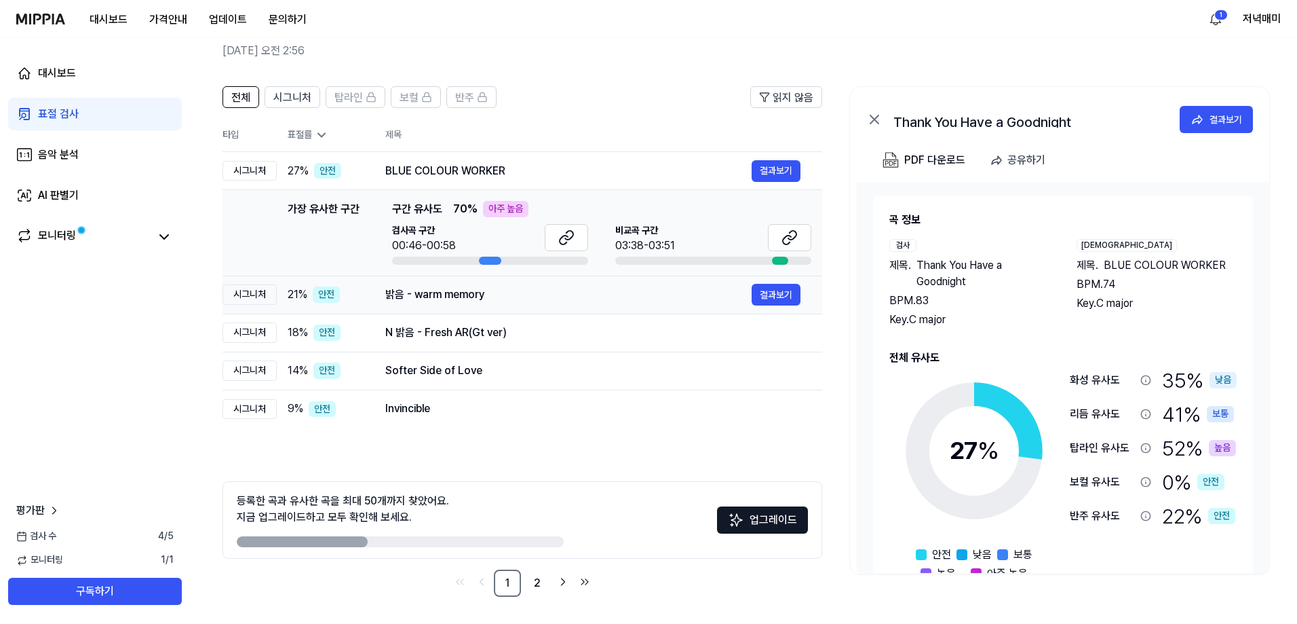
click at [401, 292] on div "밝음 - warm memory" at bounding box center [568, 294] width 366 height 16
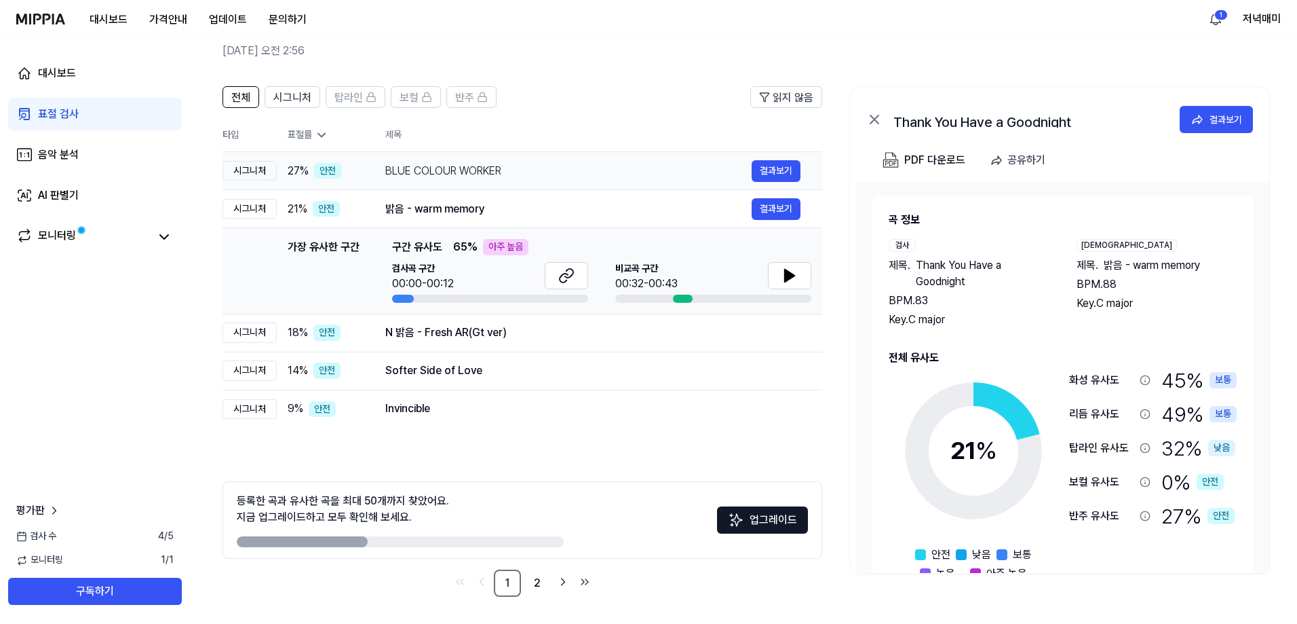
click at [417, 181] on div "BLUE COLOUR WORKER 결과보기" at bounding box center [592, 171] width 415 height 22
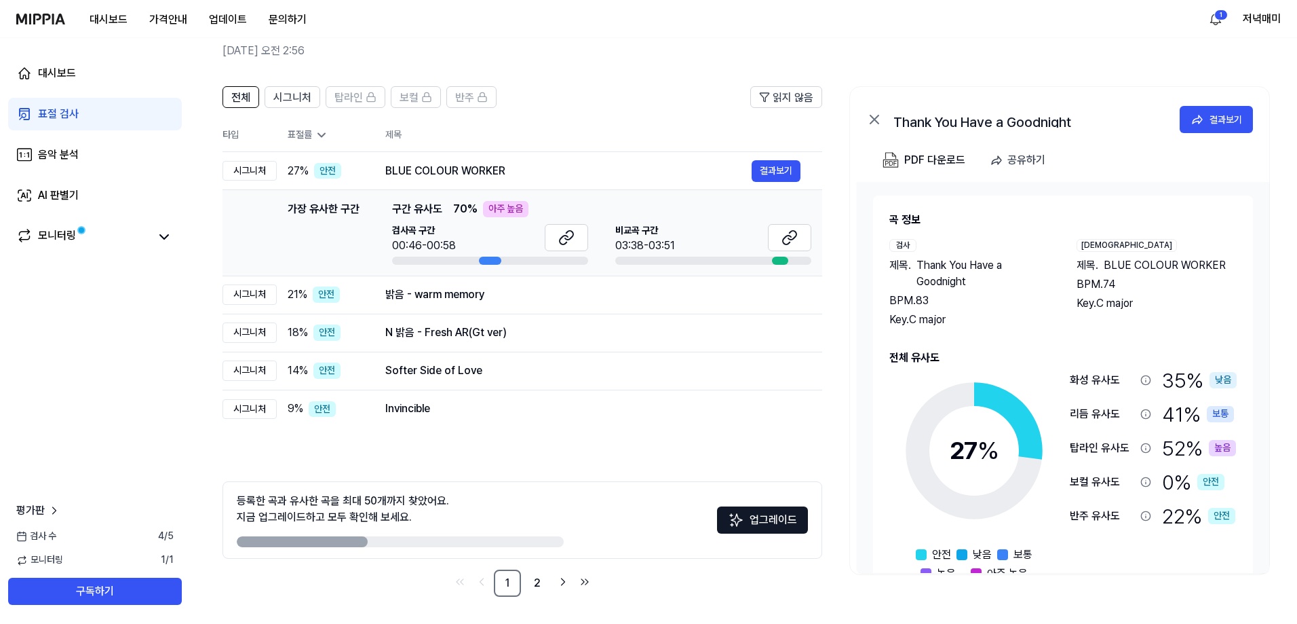
click at [319, 135] on icon at bounding box center [322, 135] width 14 height 14
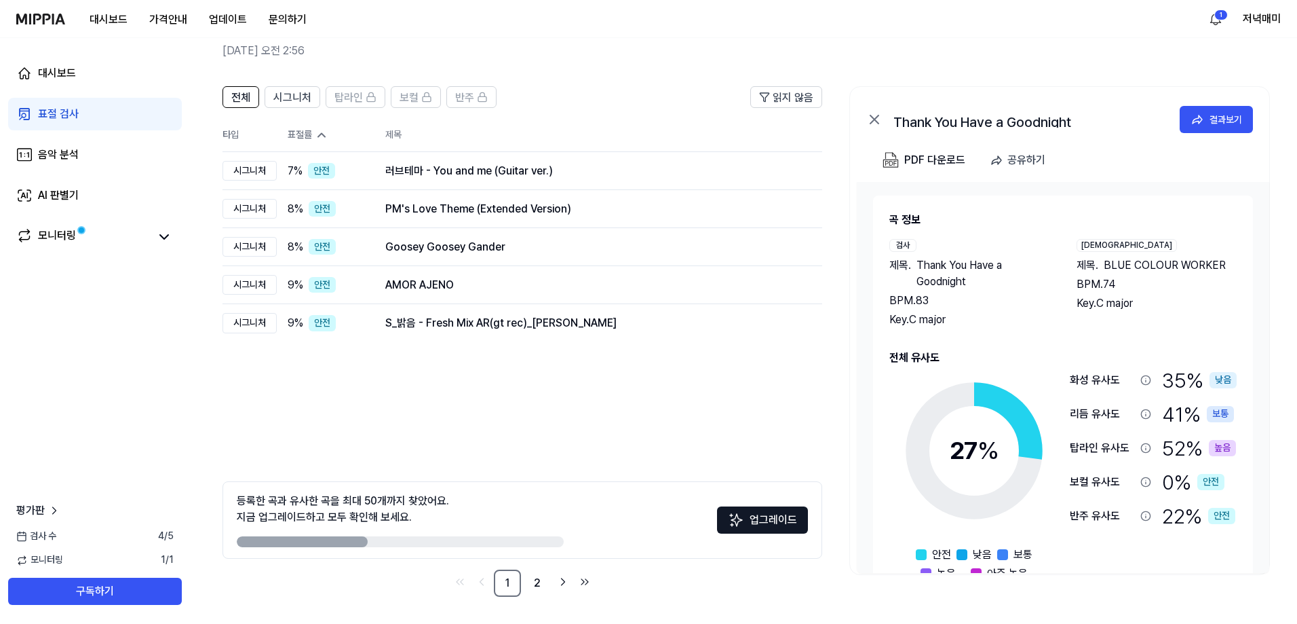
click at [319, 135] on icon at bounding box center [322, 135] width 14 height 14
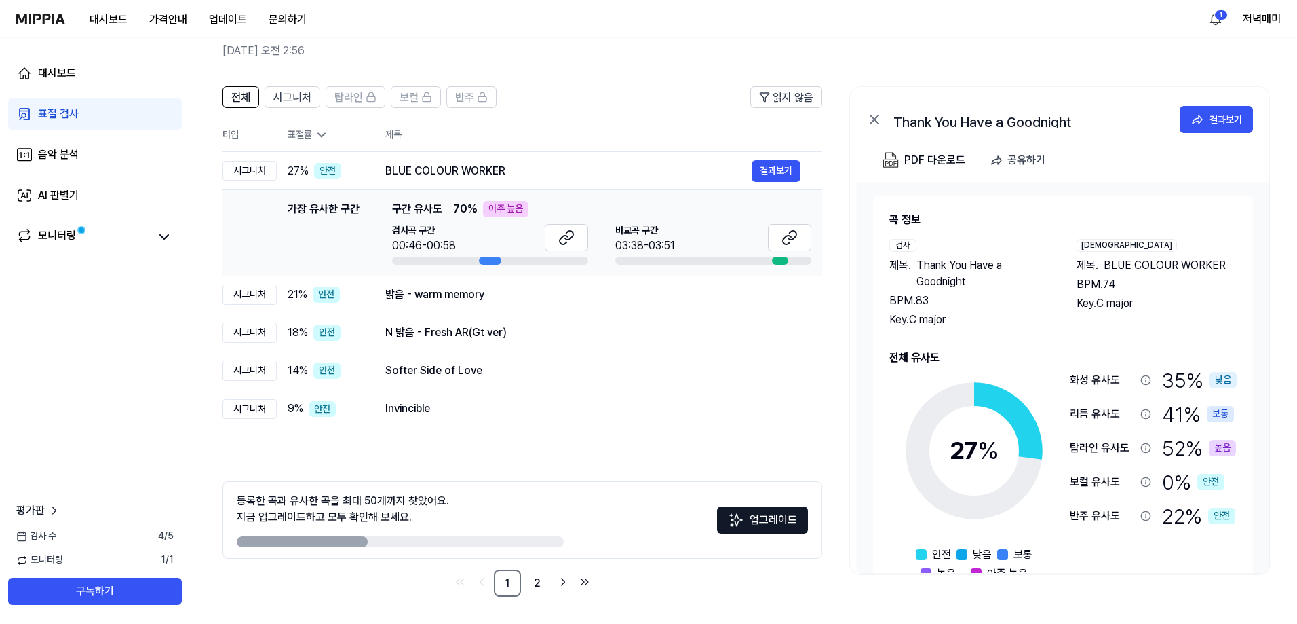
click at [319, 135] on icon at bounding box center [322, 135] width 14 height 14
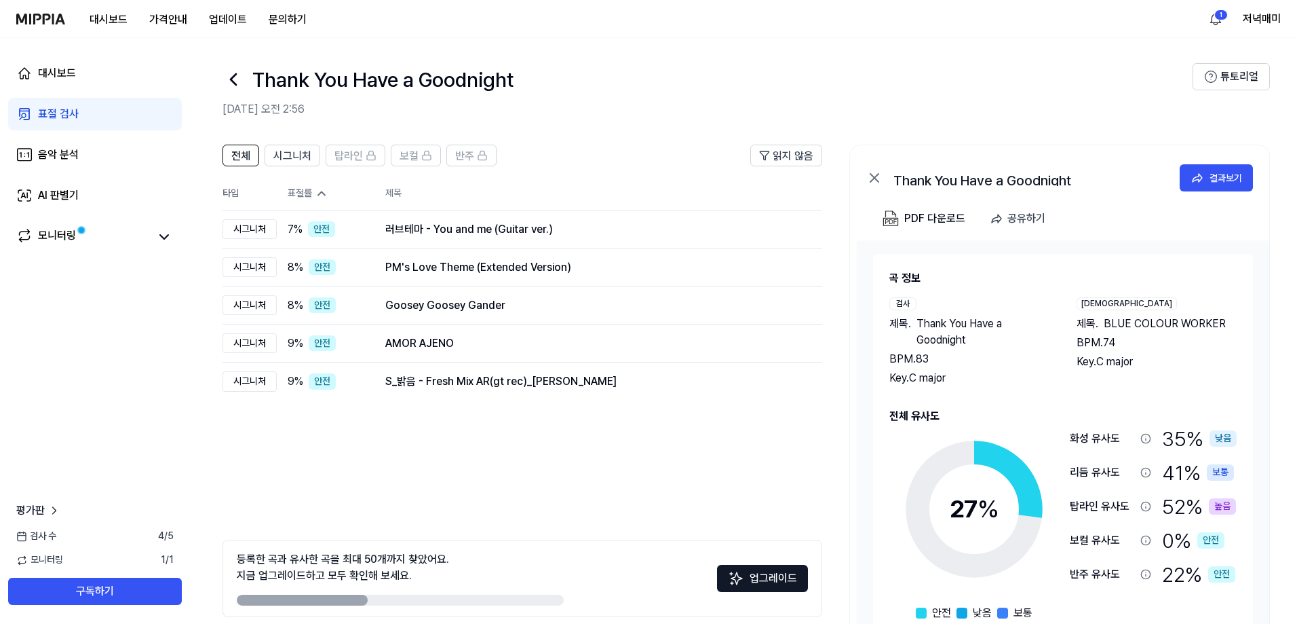
scroll to position [0, 0]
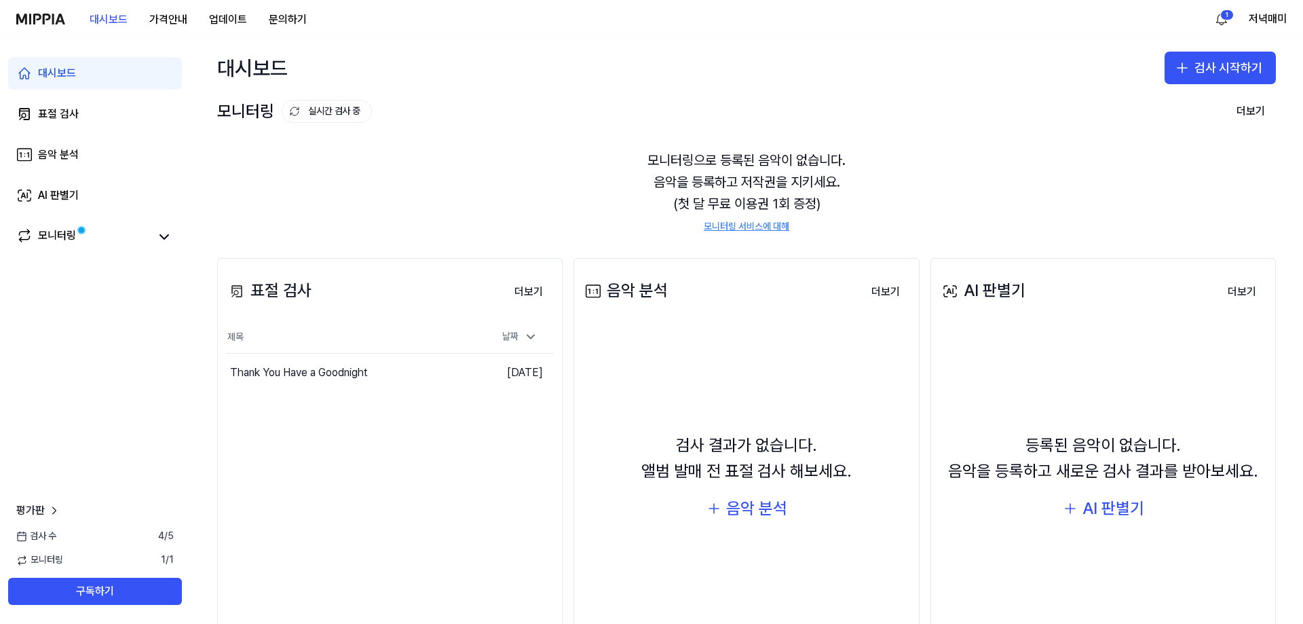
click at [1181, 86] on div "대시보드 검사 시작하기" at bounding box center [746, 68] width 1113 height 60
click at [1194, 74] on button "검사 시작하기" at bounding box center [1219, 68] width 111 height 33
click at [1168, 106] on div "표절 검사" at bounding box center [1160, 105] width 35 height 14
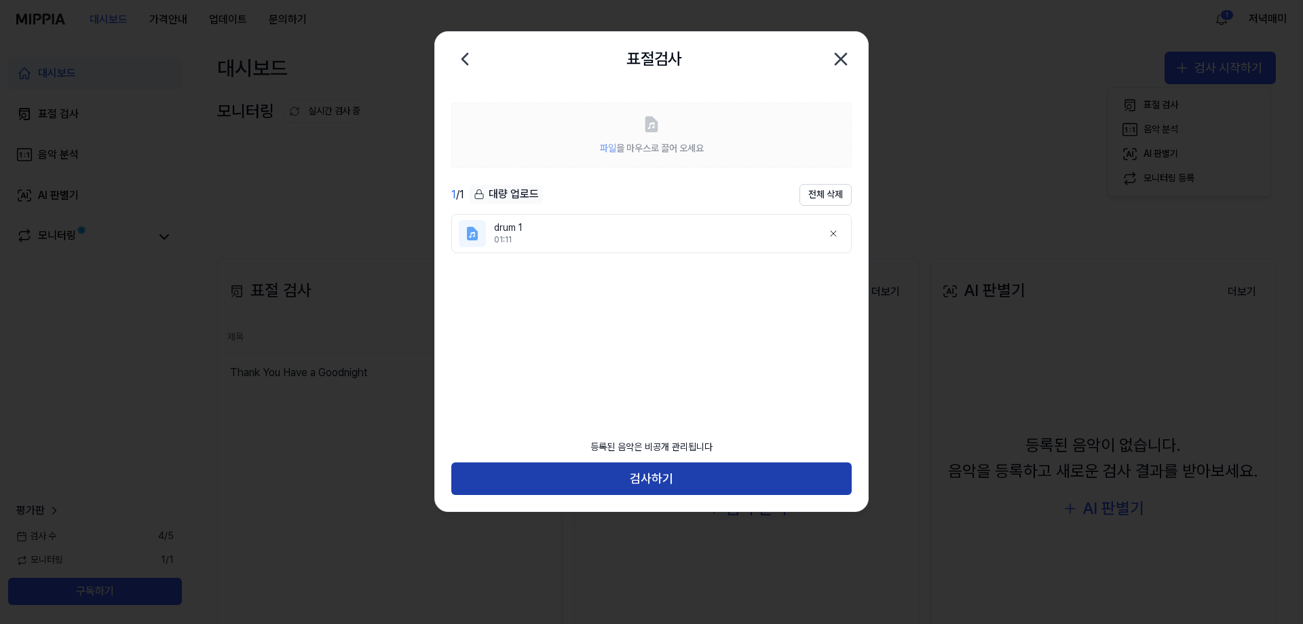
click at [607, 486] on button "검사하기" at bounding box center [651, 478] width 400 height 33
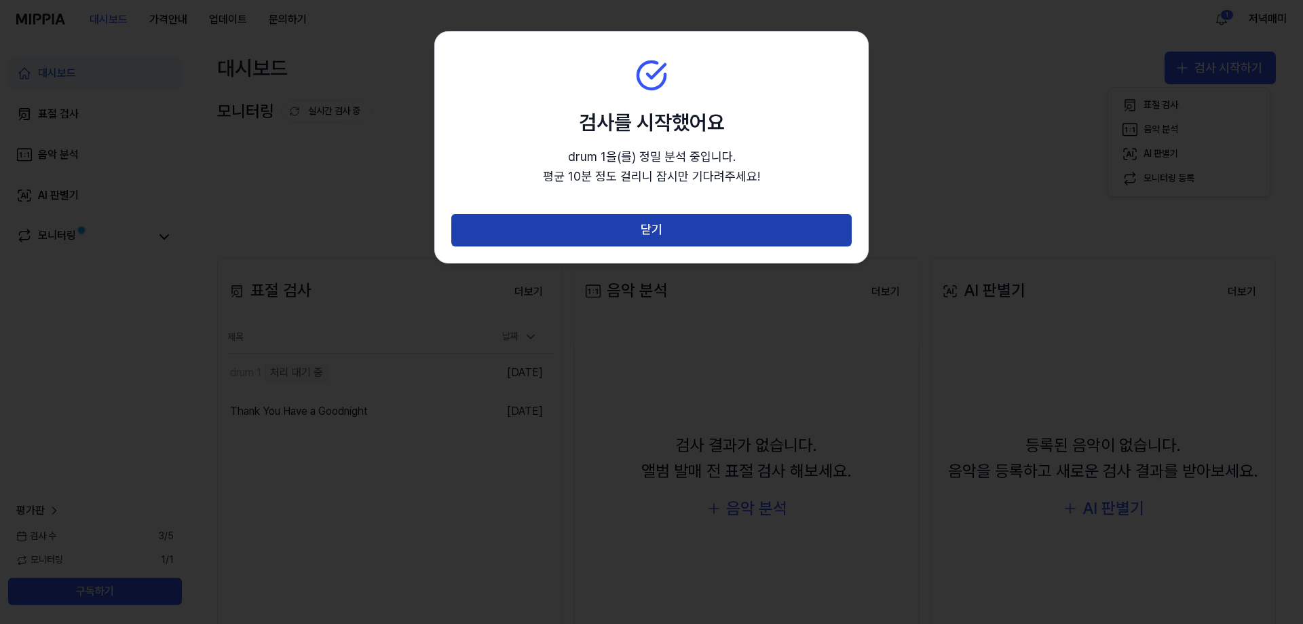
click at [539, 237] on button "닫기" at bounding box center [651, 230] width 400 height 33
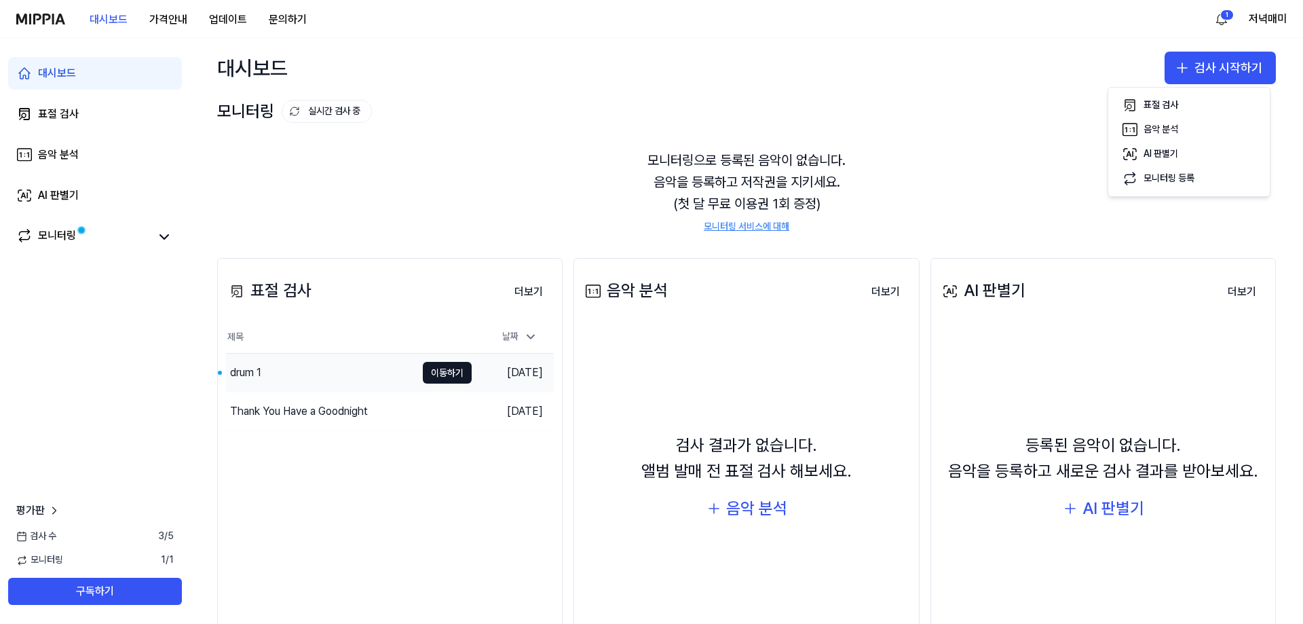
click at [256, 370] on div "drum 1" at bounding box center [245, 372] width 31 height 16
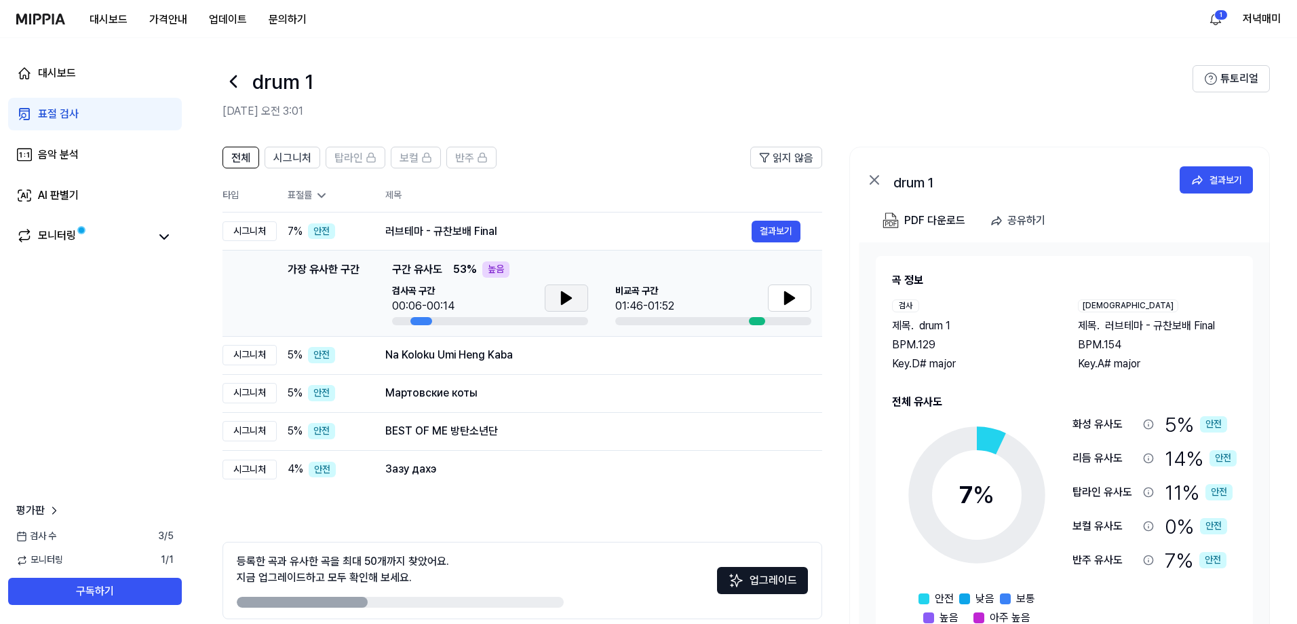
click at [582, 301] on button at bounding box center [566, 297] width 43 height 27
click at [796, 299] on icon at bounding box center [790, 298] width 16 height 16
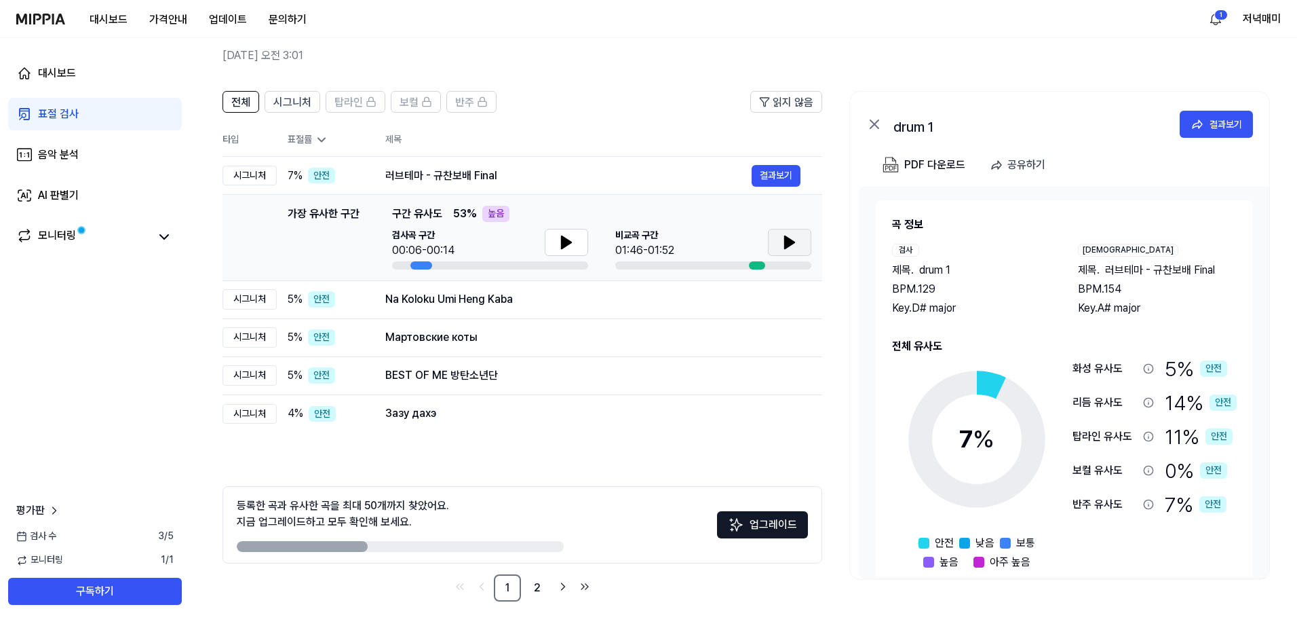
scroll to position [60, 0]
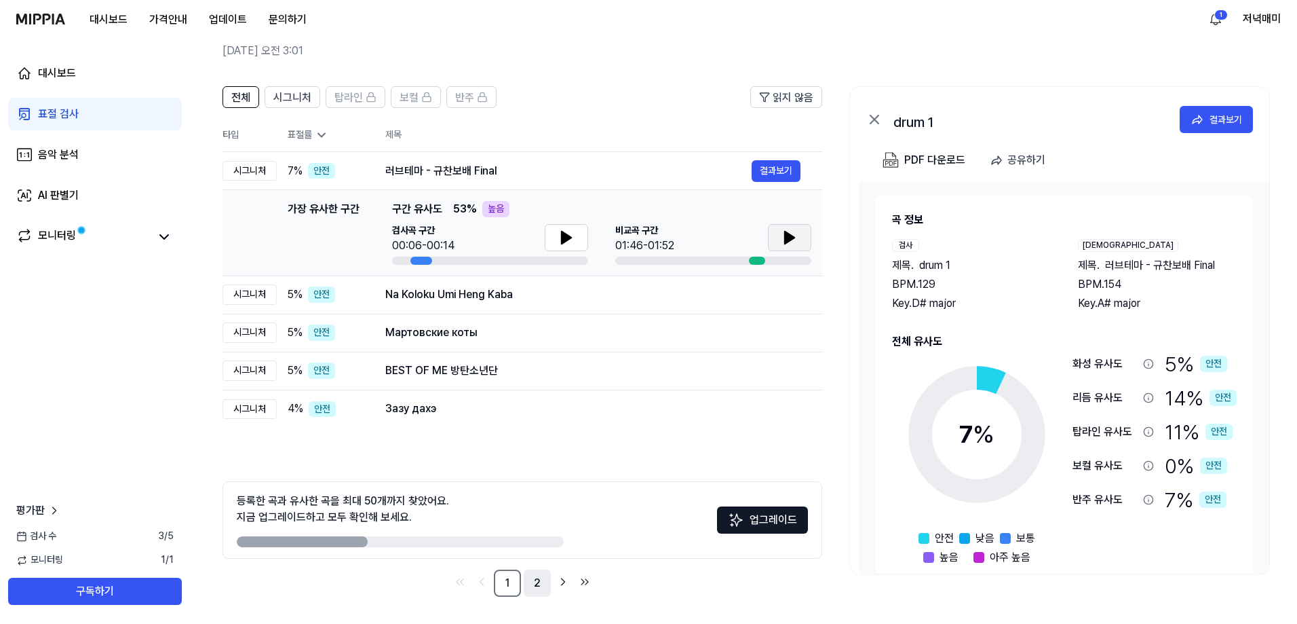
click at [537, 584] on link "2" at bounding box center [537, 582] width 27 height 27
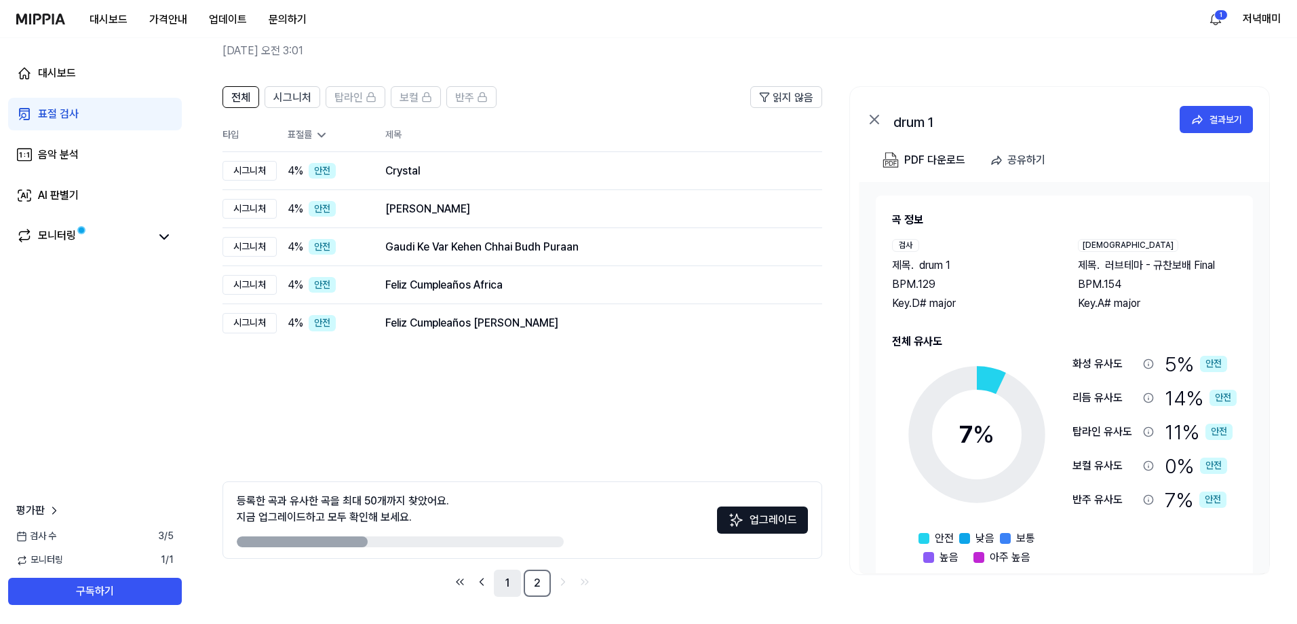
click at [512, 580] on link "1" at bounding box center [507, 582] width 27 height 27
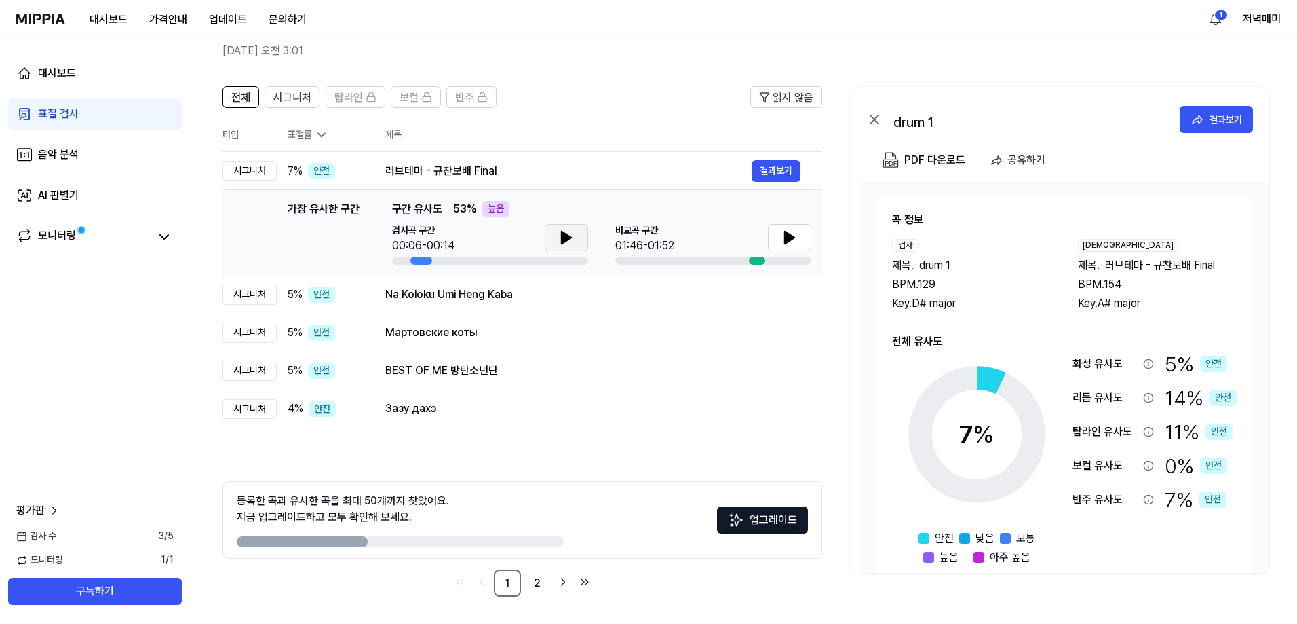
click at [556, 234] on button at bounding box center [566, 237] width 43 height 27
click at [574, 238] on icon at bounding box center [566, 237] width 16 height 16
click at [789, 231] on icon at bounding box center [790, 237] width 16 height 16
click at [788, 231] on icon at bounding box center [790, 237] width 16 height 16
click at [440, 303] on div "Na Koloku Umi Heng Kaba 결과보기" at bounding box center [592, 295] width 415 height 22
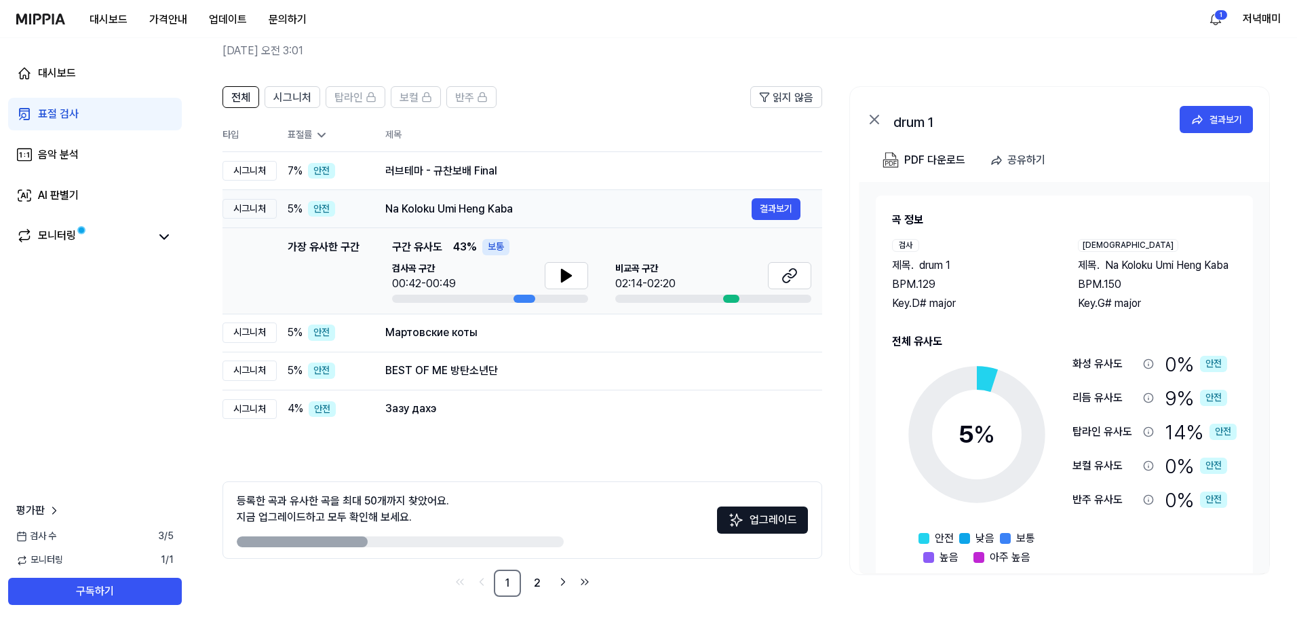
click at [441, 298] on div at bounding box center [490, 299] width 196 height 8
click at [562, 268] on icon at bounding box center [566, 275] width 16 height 16
click at [567, 272] on icon at bounding box center [566, 275] width 16 height 16
click at [770, 272] on button at bounding box center [789, 275] width 43 height 27
click at [464, 335] on div "Мартовские коты" at bounding box center [568, 332] width 366 height 16
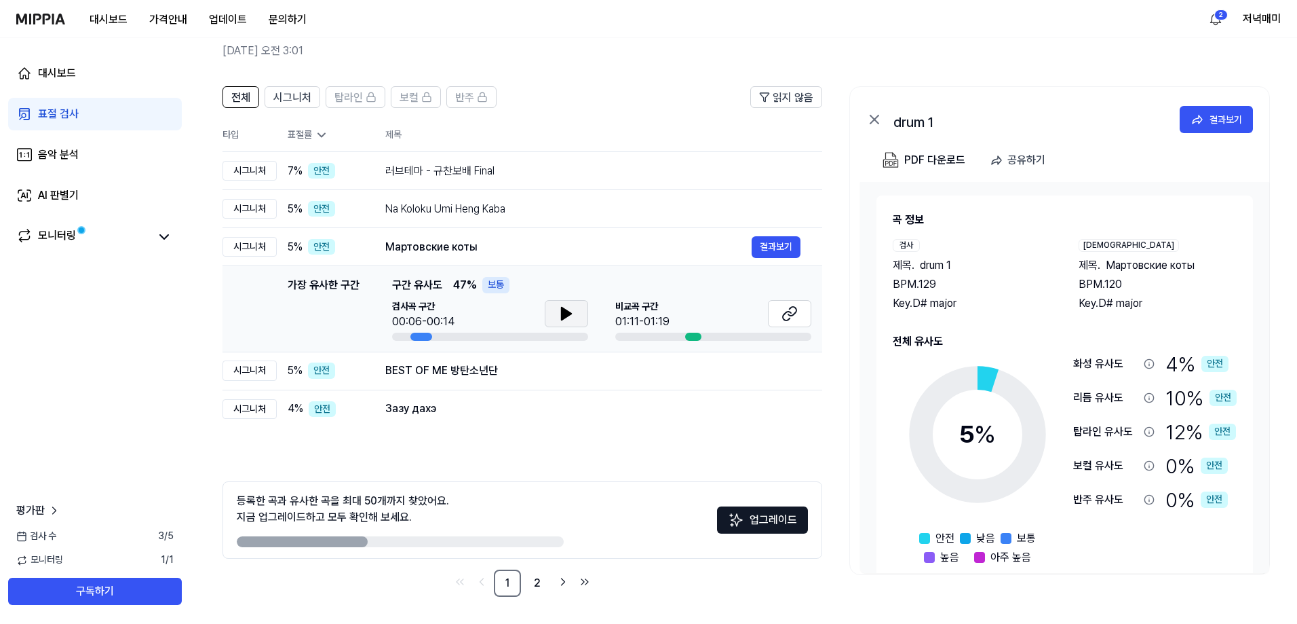
click at [560, 309] on icon at bounding box center [566, 313] width 16 height 16
click at [569, 313] on icon at bounding box center [569, 313] width 3 height 11
click at [815, 319] on td "가장 유사한 구간 가장 유사한 구간 구간 유사도 47 % 보통 검사곡 구간 00:06-00:14 [GEOGRAPHIC_DATA] 구간 01:1…" at bounding box center [523, 309] width 600 height 86
click at [803, 319] on button at bounding box center [789, 313] width 43 height 27
click at [417, 373] on div "BEST OF ME 방탄소년단" at bounding box center [568, 370] width 366 height 16
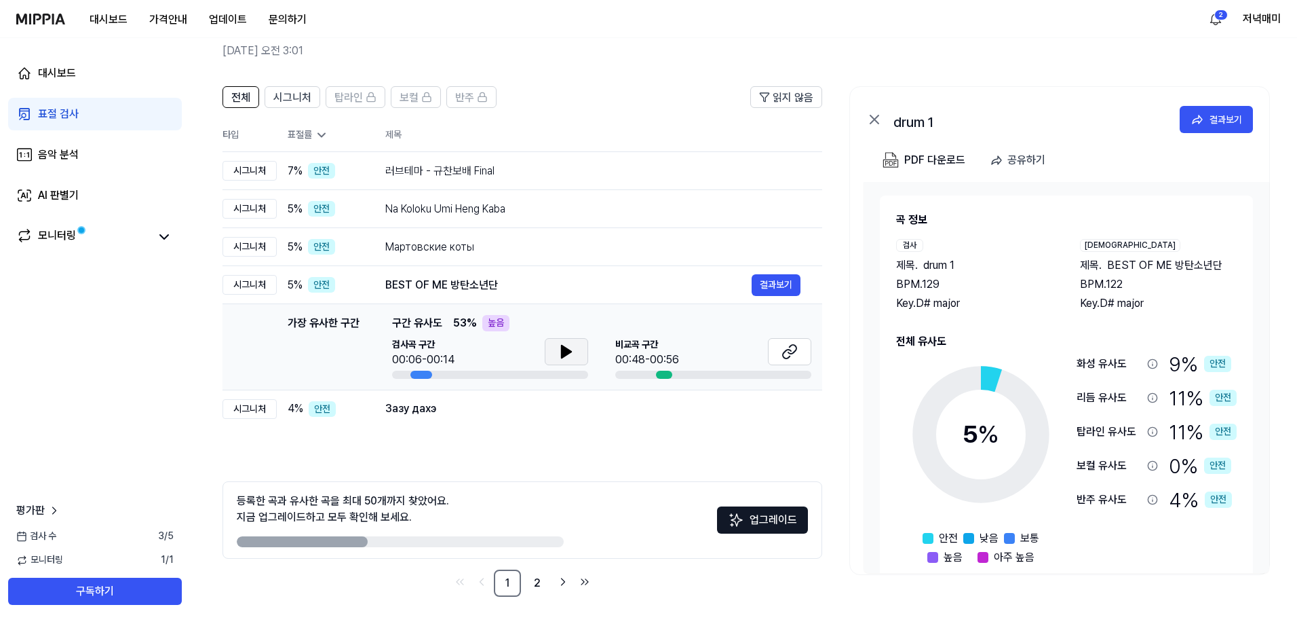
click at [558, 349] on icon at bounding box center [566, 351] width 16 height 16
click at [786, 356] on icon at bounding box center [790, 351] width 16 height 16
click at [563, 349] on icon at bounding box center [564, 351] width 3 height 11
click at [54, 28] on div "대시보드 가격안내 업데이트 문의하기" at bounding box center [166, 18] width 301 height 37
click at [56, 24] on img at bounding box center [40, 19] width 49 height 11
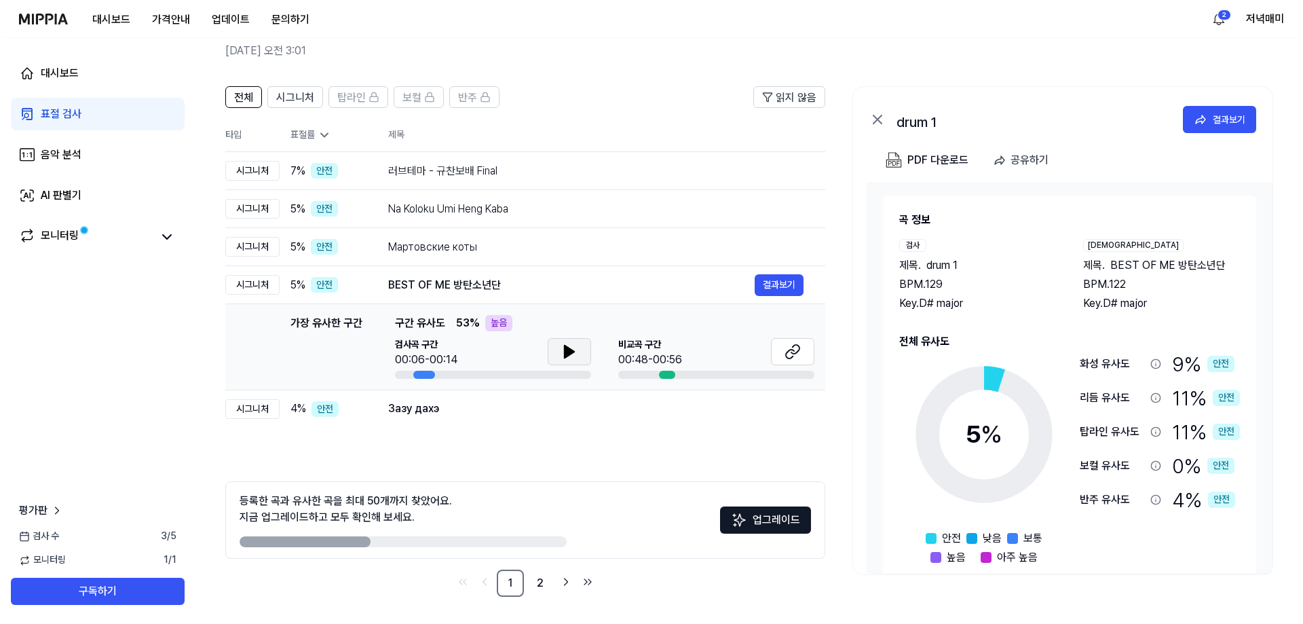
scroll to position [0, 0]
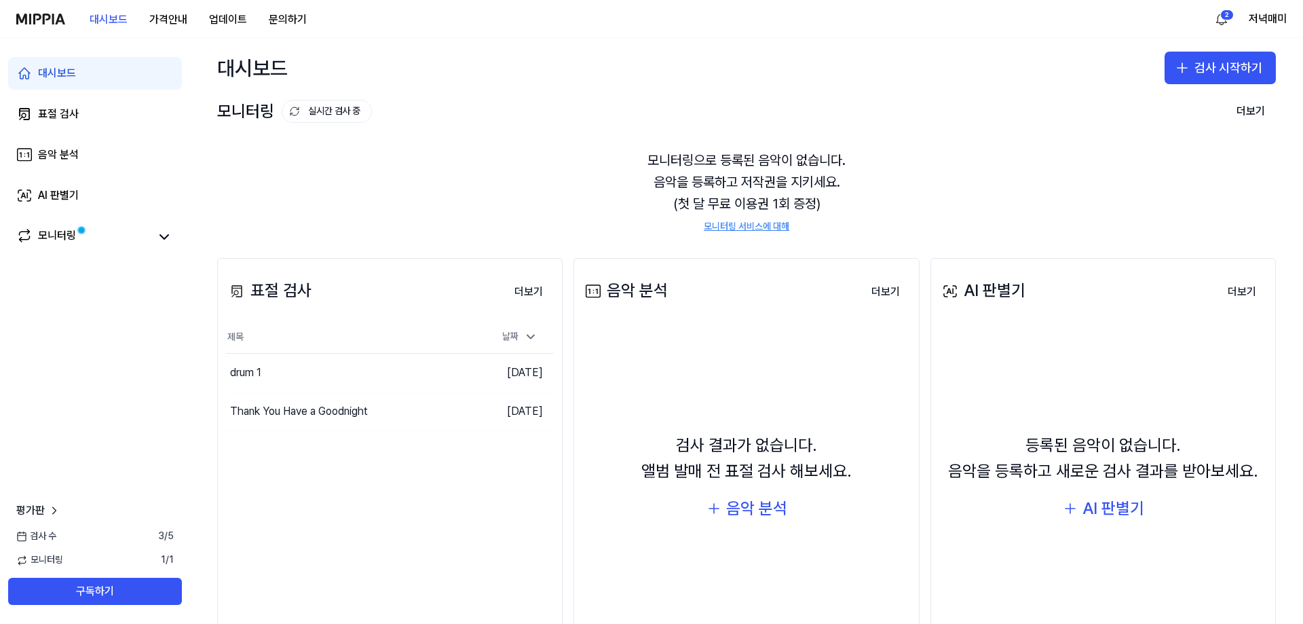
drag, startPoint x: 518, startPoint y: 373, endPoint x: 453, endPoint y: 188, distance: 195.7
click at [453, 191] on div "모니터링으로 등록된 음악이 없습니다. 음악을 등록하고 저작권을 지키세요. (첫 달 무료 이용권 1회 증정) 모니터링 서비스에 대해" at bounding box center [746, 191] width 1059 height 117
click at [586, 21] on div "대시보드 가격안내 업데이트 문의하기 2 저녁매미" at bounding box center [651, 18] width 1270 height 37
